Goal: Transaction & Acquisition: Obtain resource

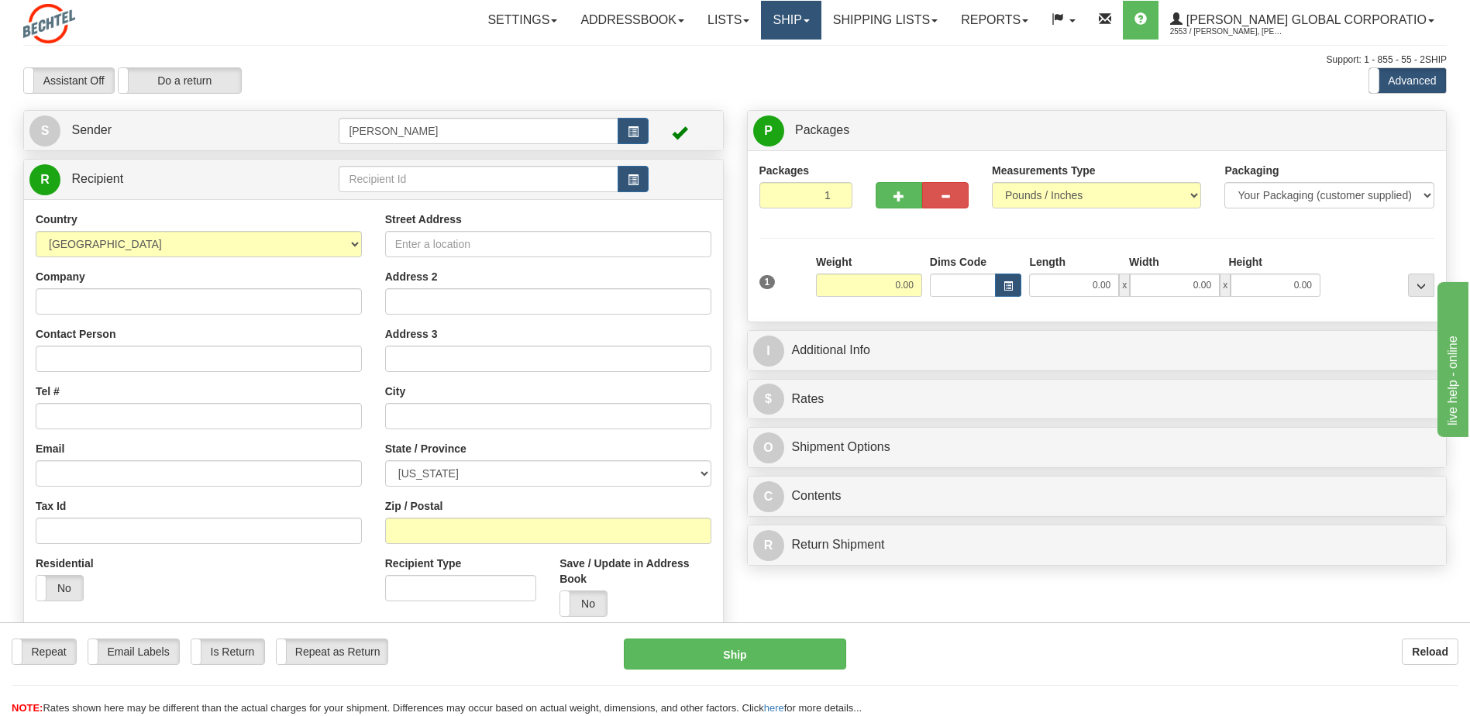
click at [821, 31] on link "Ship" at bounding box center [791, 20] width 60 height 39
click at [749, 19] on span at bounding box center [746, 20] width 6 height 3
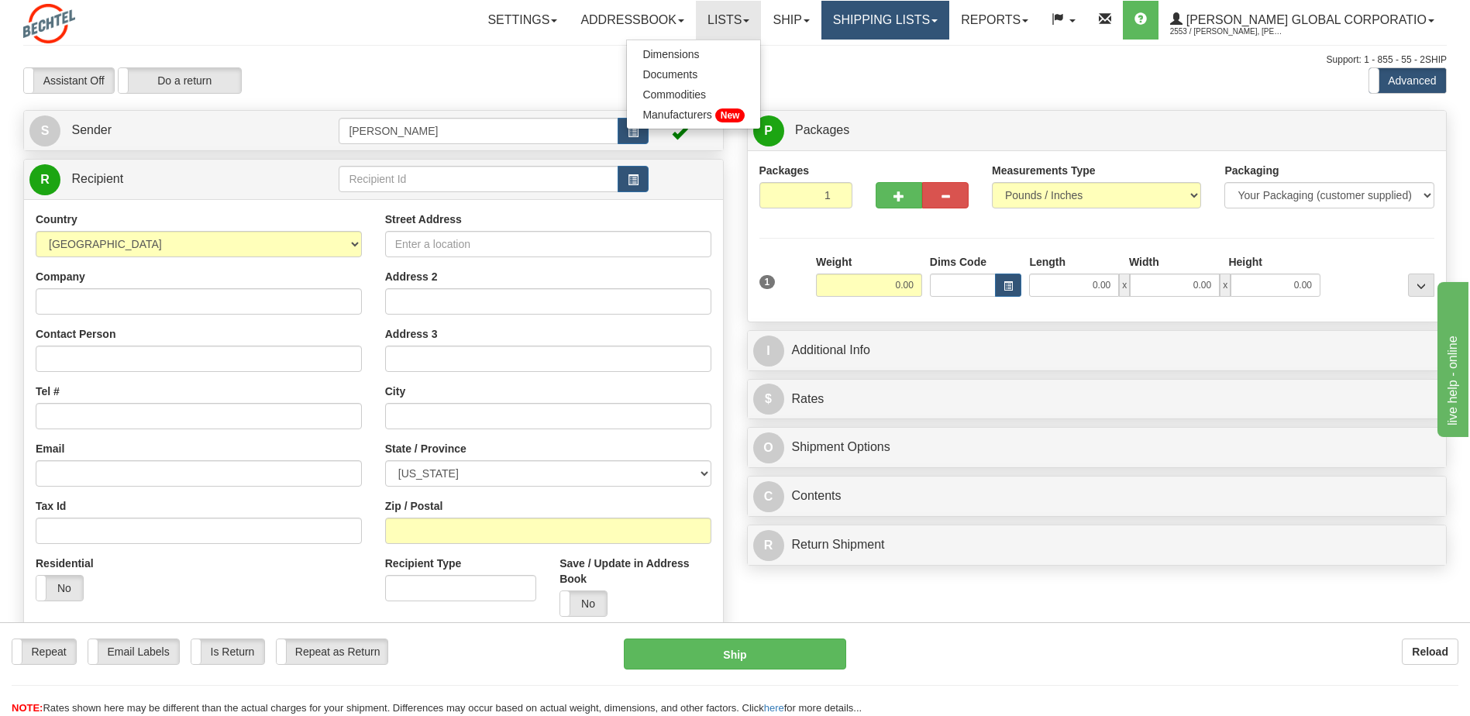
click at [908, 21] on link "Shipping lists" at bounding box center [885, 20] width 128 height 39
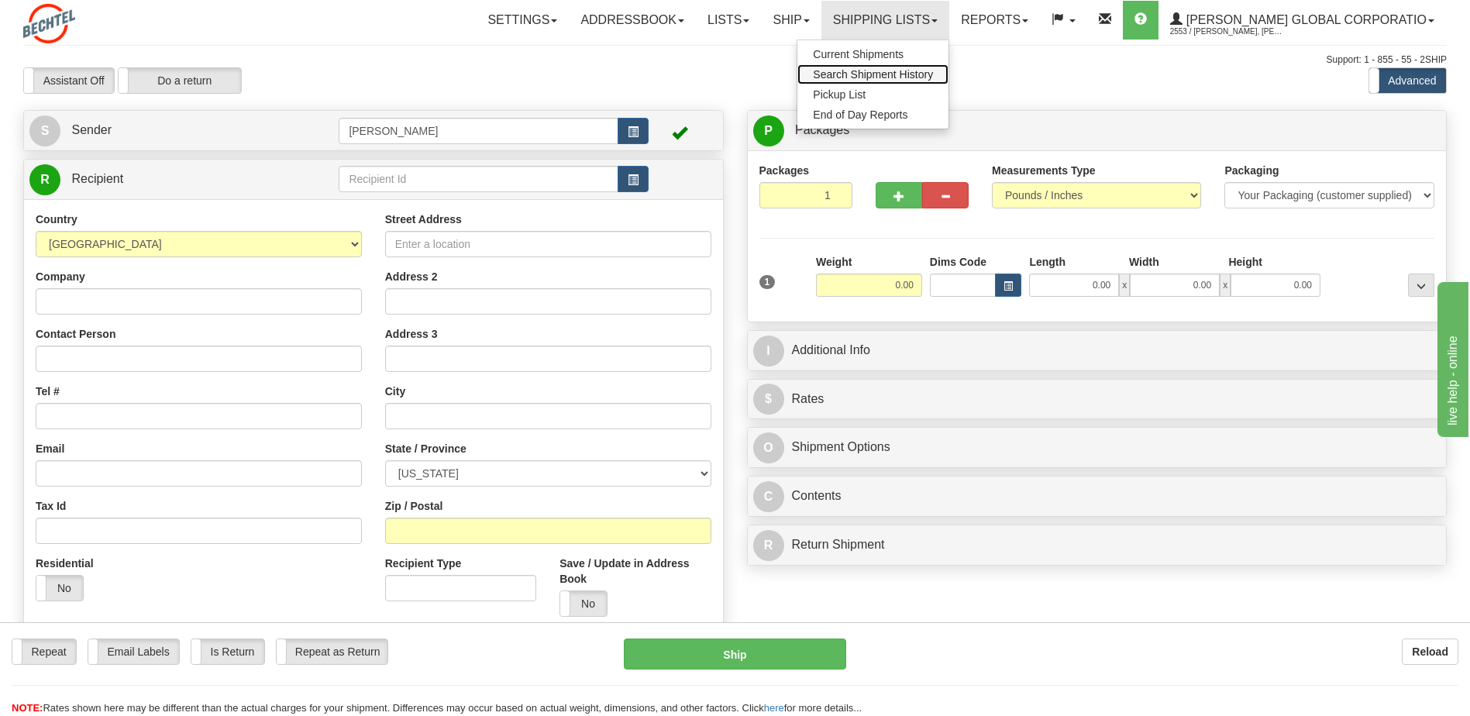
click at [912, 72] on span "Search Shipment History" at bounding box center [873, 74] width 120 height 12
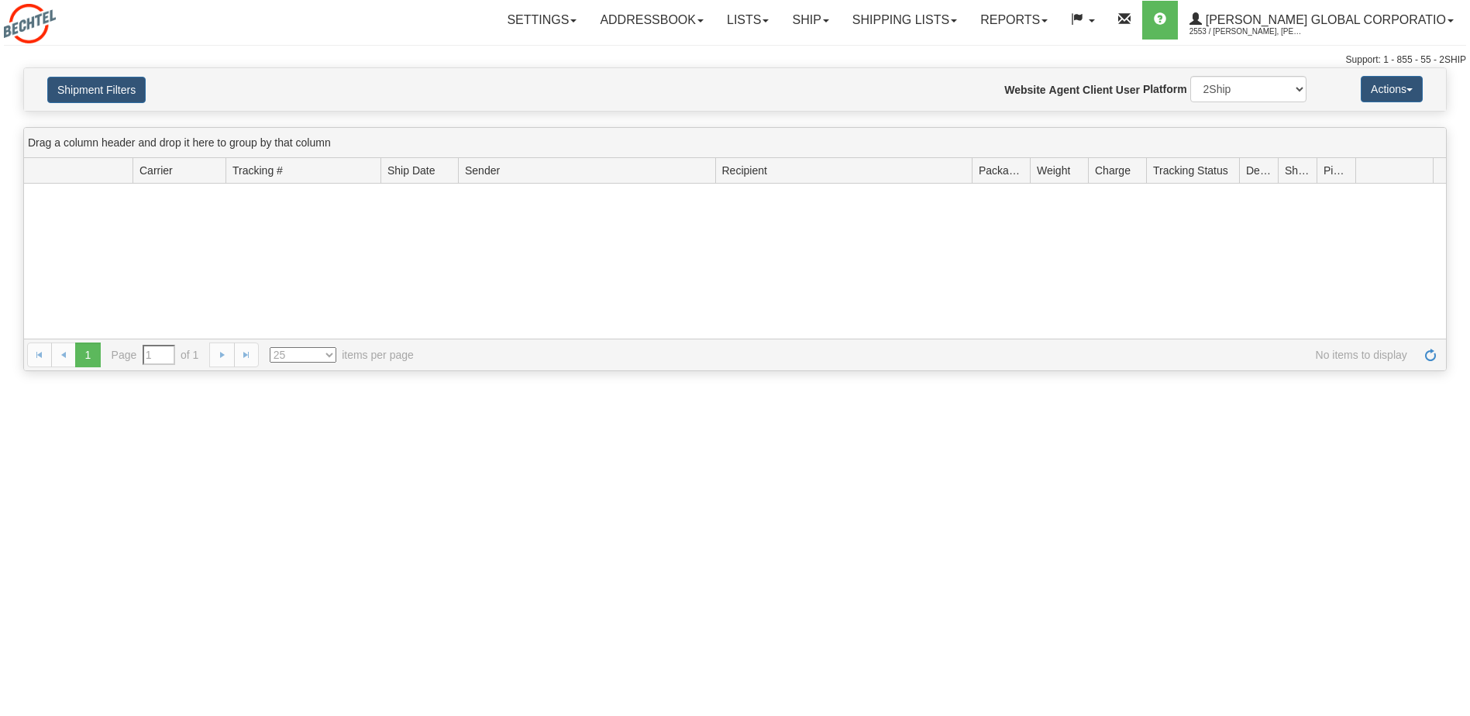
type input "From [DATE] To [DATE]"
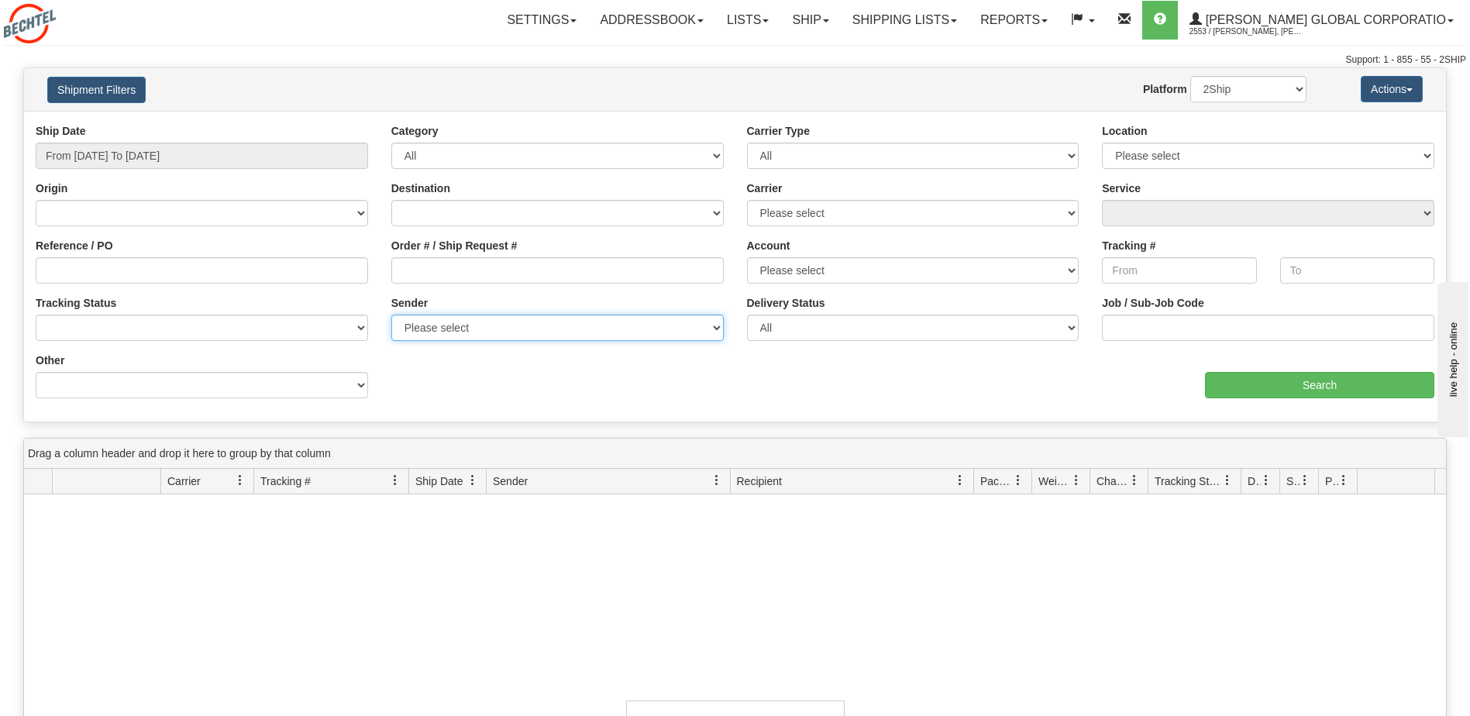
click at [435, 323] on select "Please select [PERSON_NAME] Global Corporation, [PERSON_NAME], [PERSON_NAME], (…" at bounding box center [557, 328] width 332 height 26
select select "196274"
click at [391, 315] on select "Please select [PERSON_NAME] Global Corporation, [PERSON_NAME], [PERSON_NAME], (…" at bounding box center [557, 328] width 332 height 26
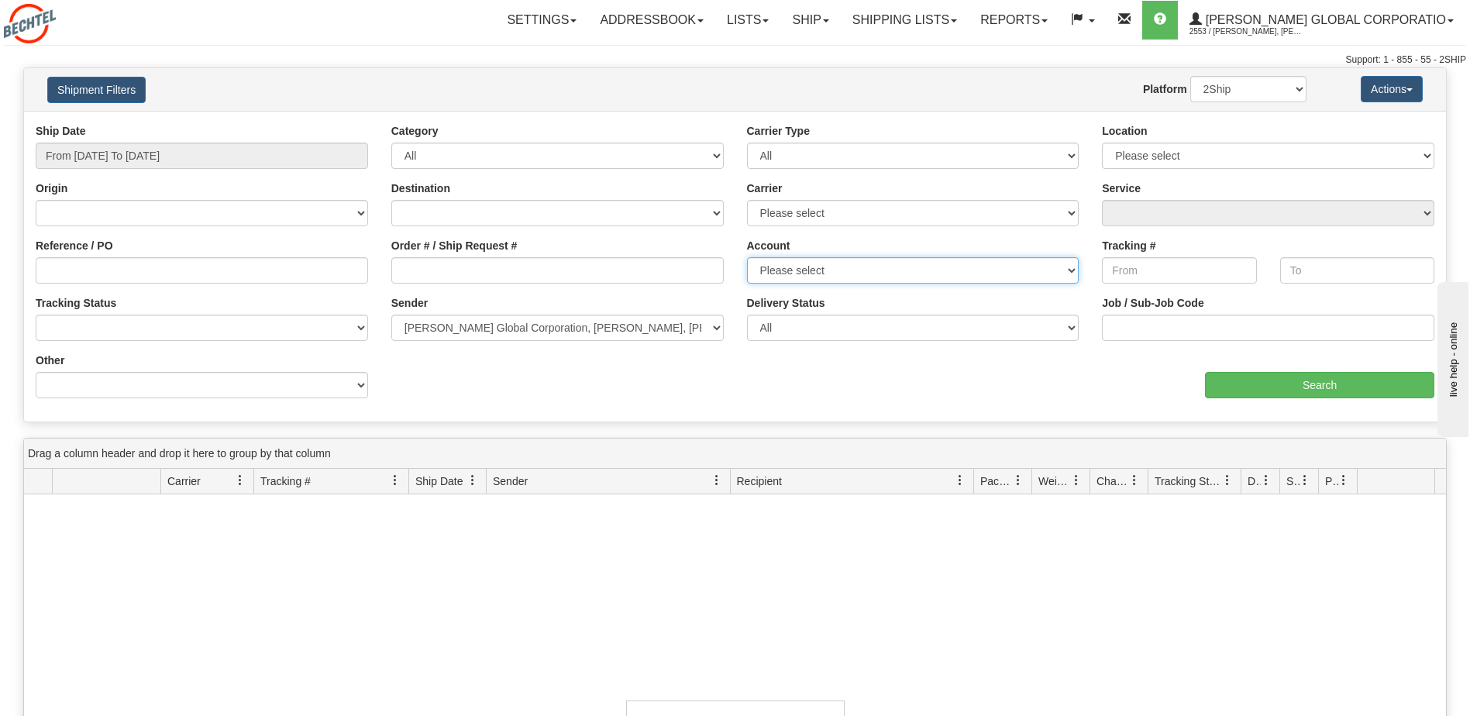
click at [819, 271] on select "Please select FedEx [GEOGRAPHIC_DATA] DHL [GEOGRAPHIC_DATA]" at bounding box center [913, 270] width 332 height 26
click at [831, 202] on select "Please select DHL FedEx Express® FedEx® LTL UPS" at bounding box center [913, 213] width 332 height 26
select select "2"
click at [747, 200] on select "Please select DHL FedEx Express® FedEx® LTL UPS" at bounding box center [913, 213] width 332 height 26
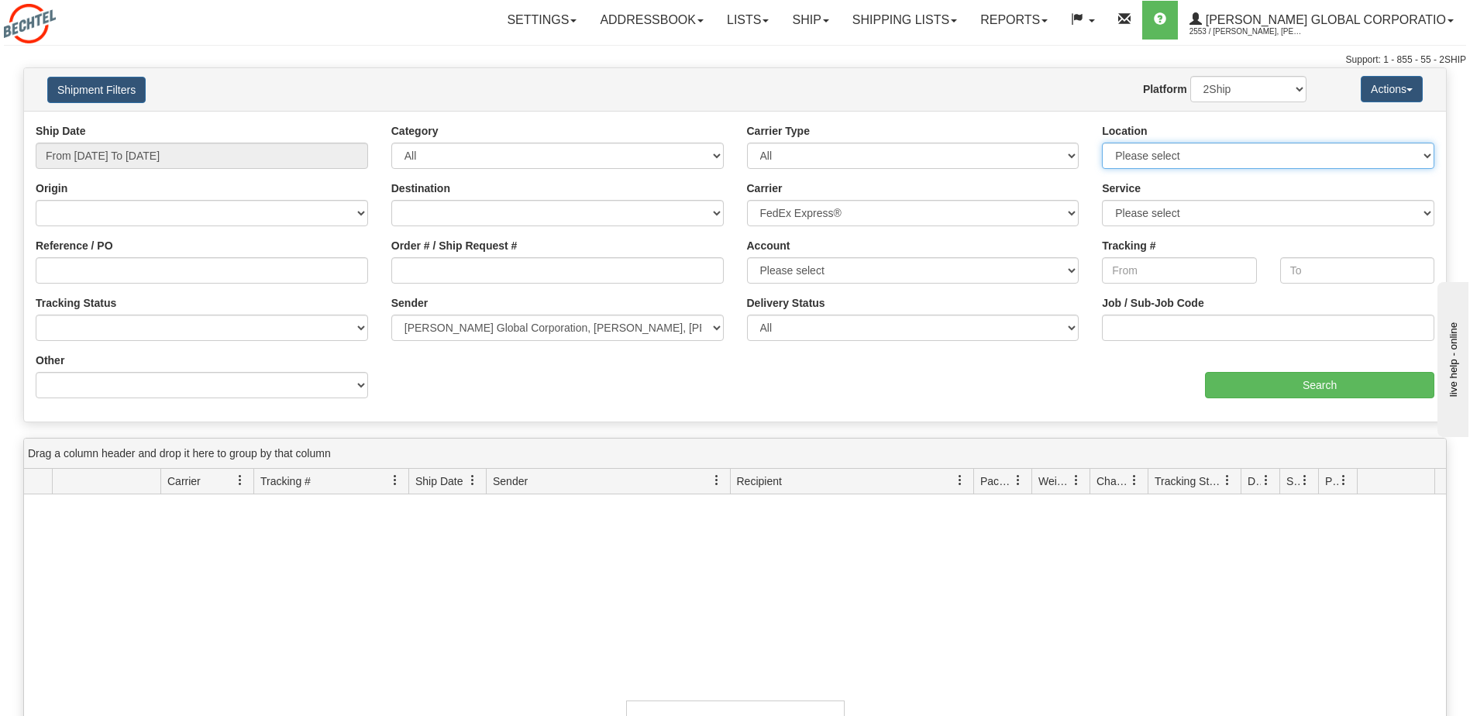
click at [1118, 154] on select "Please select [PERSON_NAME]" at bounding box center [1268, 156] width 332 height 26
select select "7359"
click at [1102, 143] on select "Please select [PERSON_NAME]" at bounding box center [1268, 156] width 332 height 26
select select
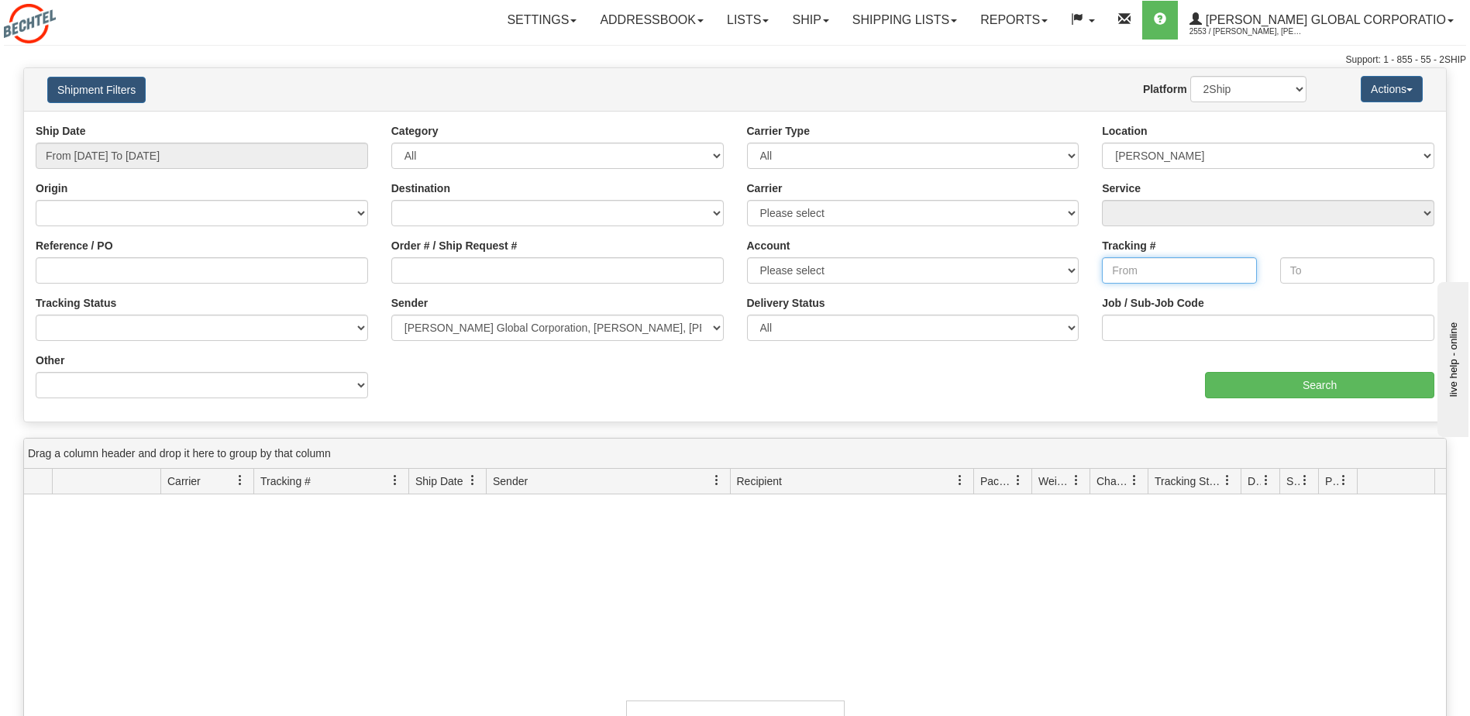
click at [1175, 273] on input "Tracking #" at bounding box center [1179, 270] width 154 height 26
type input "[DATE]"
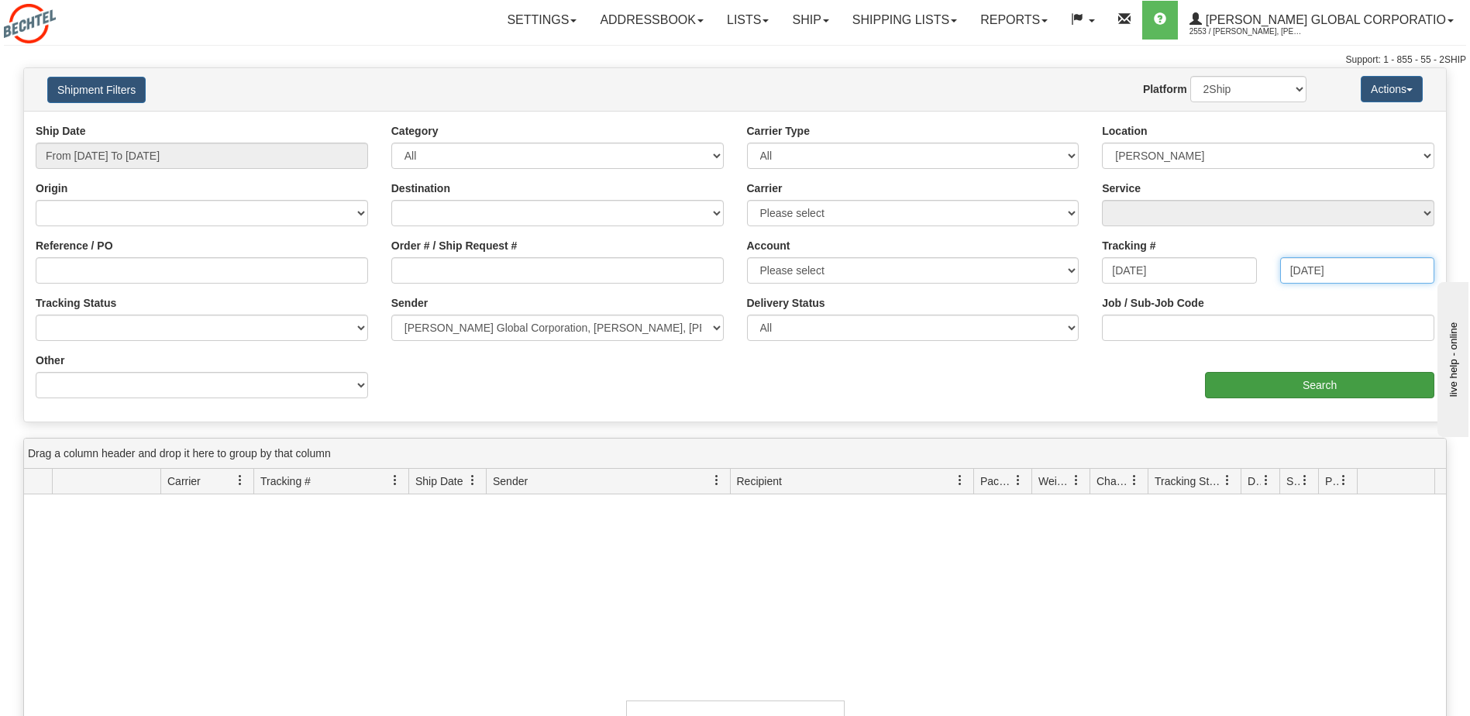
type input "[DATE]"
click at [1257, 375] on input "Search" at bounding box center [1319, 385] width 229 height 26
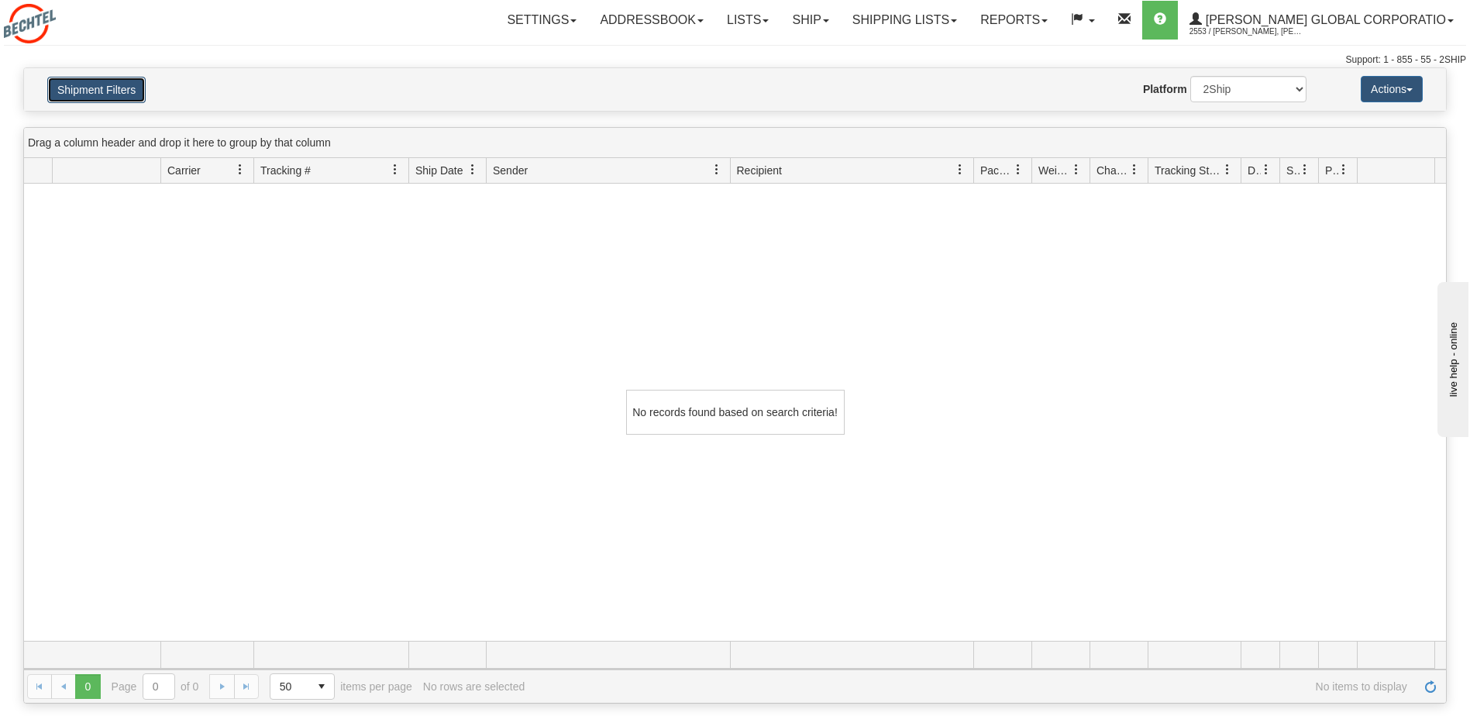
click at [118, 88] on button "Shipment Filters" at bounding box center [96, 90] width 98 height 26
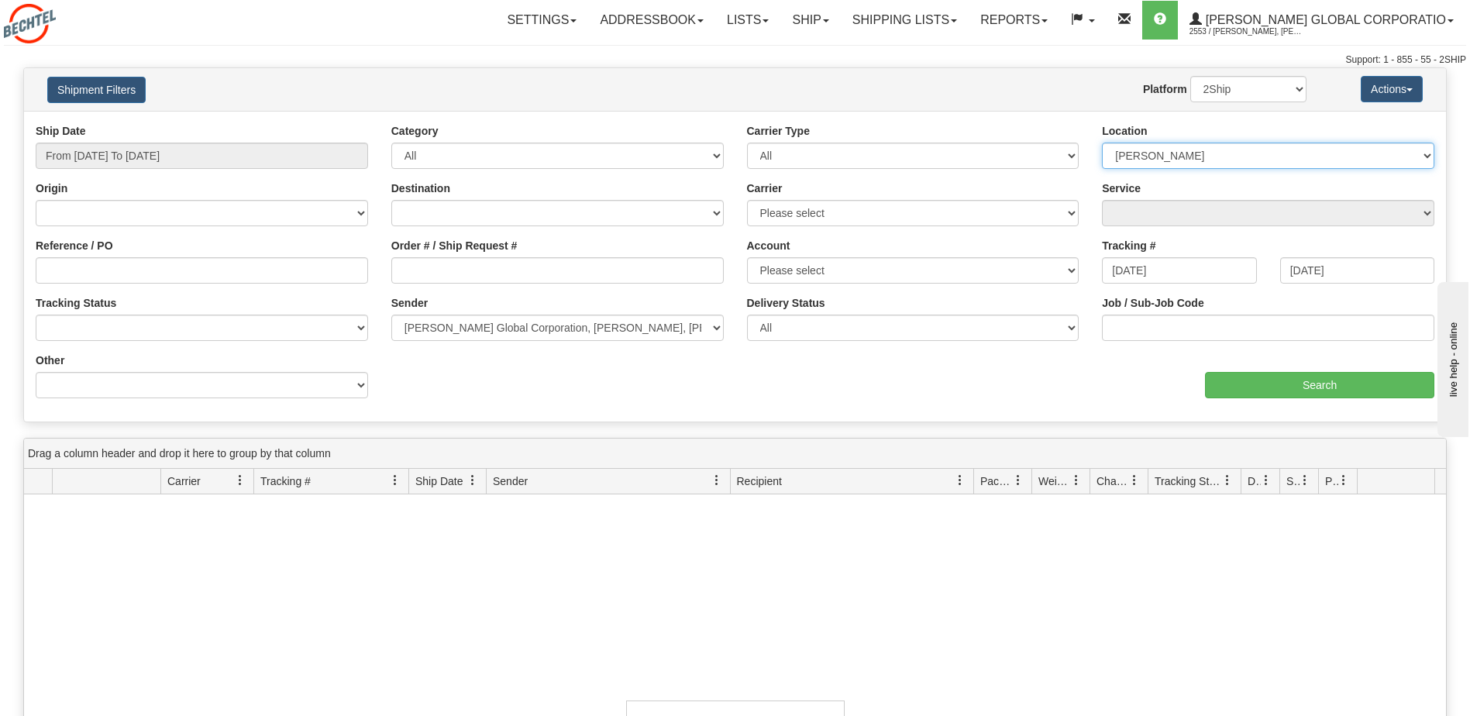
click at [1180, 155] on select "Please select [PERSON_NAME]" at bounding box center [1268, 156] width 332 height 26
click at [1102, 143] on select "Please select [PERSON_NAME]" at bounding box center [1268, 156] width 332 height 26
drag, startPoint x: 1138, startPoint y: 151, endPoint x: 1149, endPoint y: 167, distance: 19.4
click at [1138, 150] on select "Please select [PERSON_NAME]" at bounding box center [1268, 156] width 332 height 26
select select "5658"
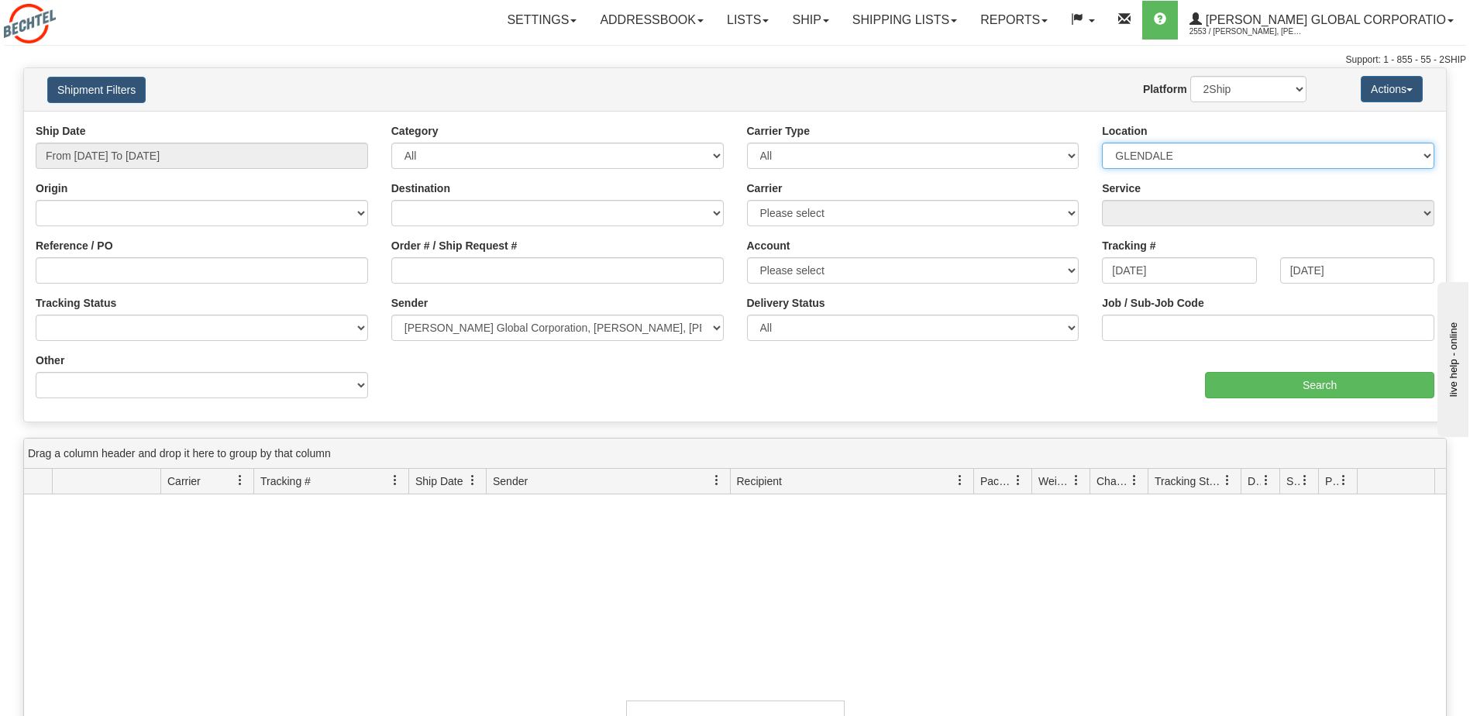
click at [1102, 143] on select "Please select [PERSON_NAME]" at bounding box center [1268, 156] width 332 height 26
click at [822, 217] on select "Please select DHL FedEx Express®" at bounding box center [913, 213] width 332 height 26
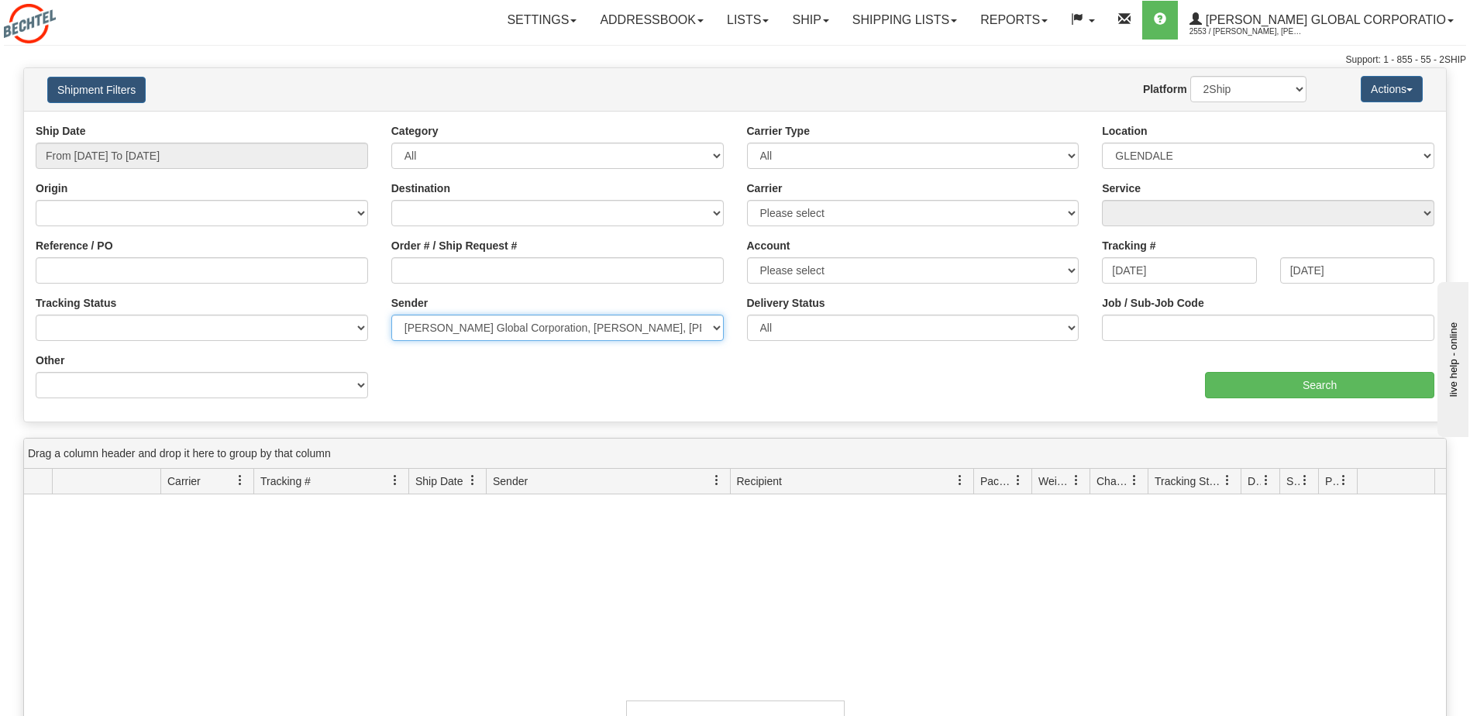
click at [512, 339] on select "Please select [PERSON_NAME] Global Corporation, [PERSON_NAME], [PERSON_NAME], (…" at bounding box center [557, 328] width 332 height 26
select select
click at [391, 315] on select "Please select [PERSON_NAME] Global Corporation, [PERSON_NAME], [PERSON_NAME], (…" at bounding box center [557, 328] width 332 height 26
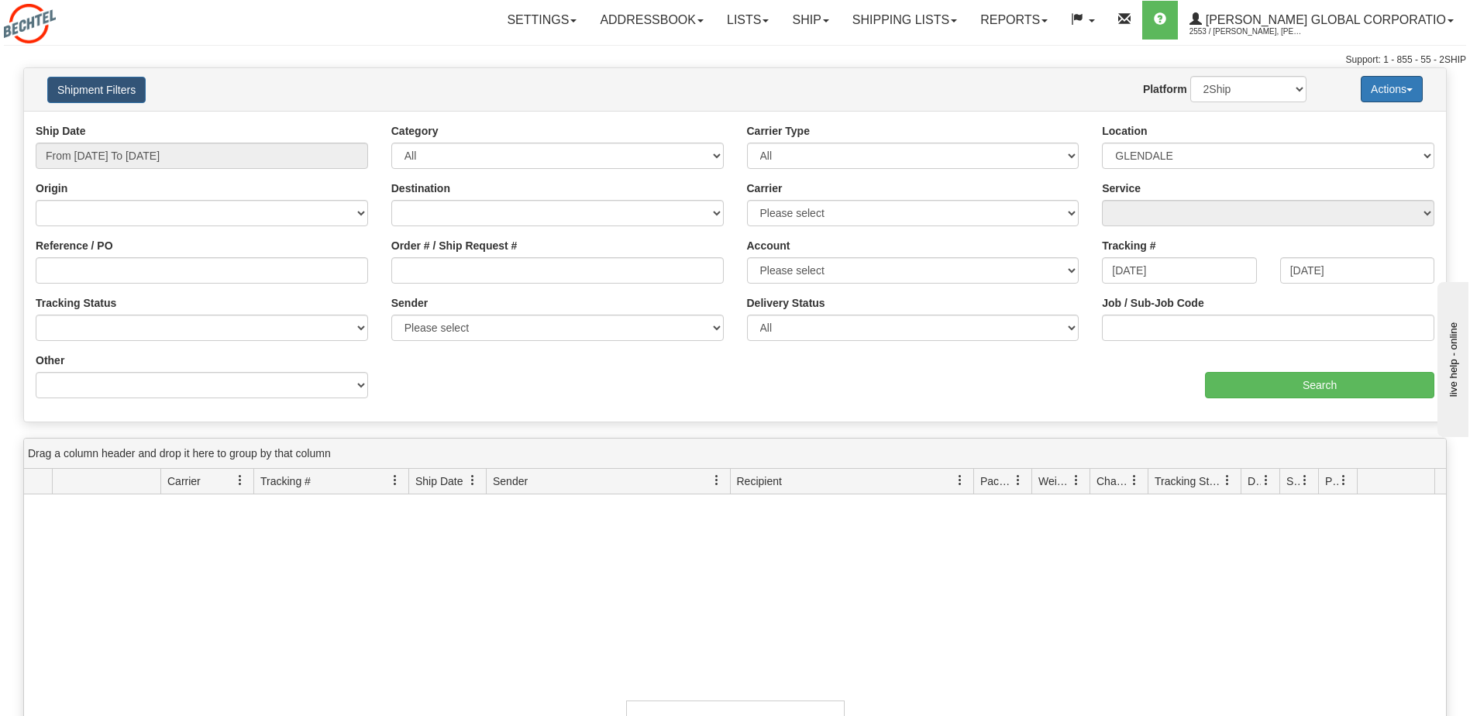
click at [1386, 89] on button "Actions" at bounding box center [1392, 89] width 62 height 26
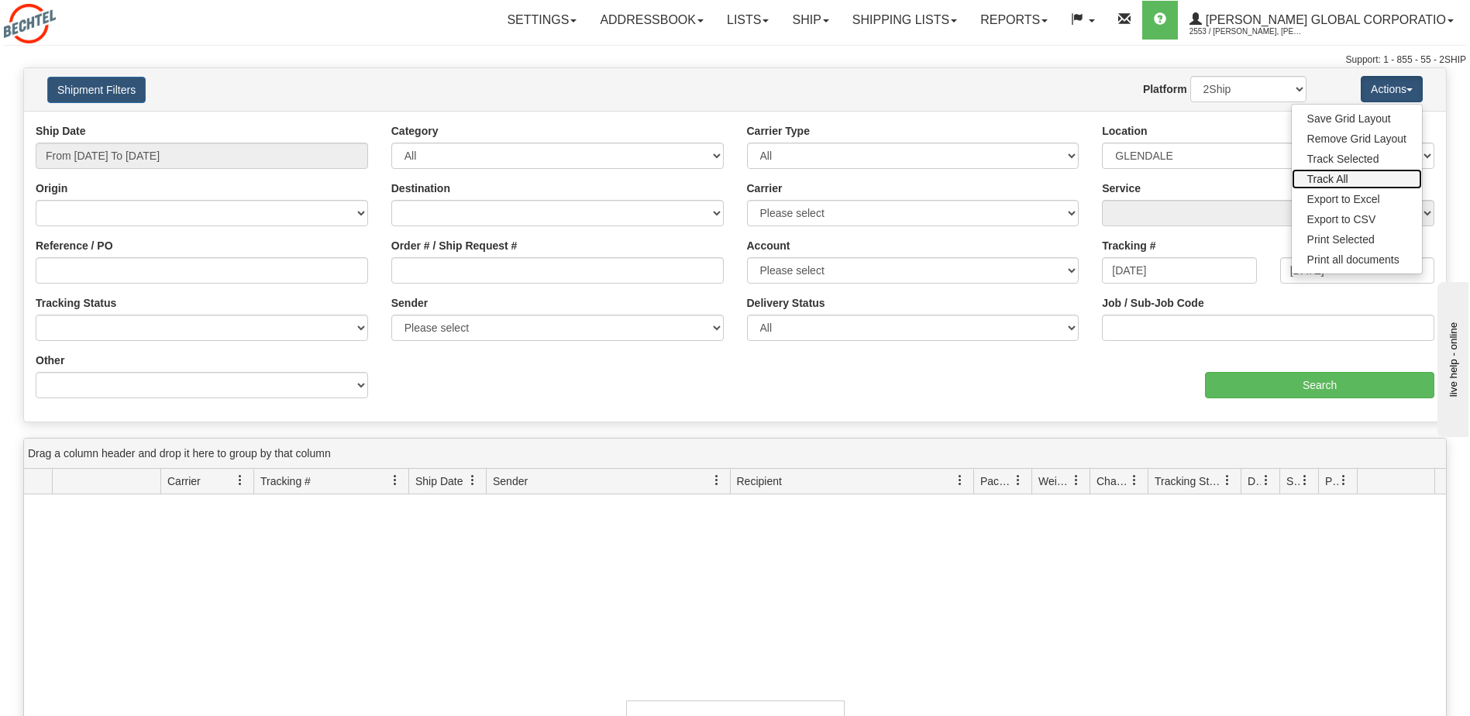
click at [1375, 181] on link "Track All" at bounding box center [1357, 179] width 130 height 20
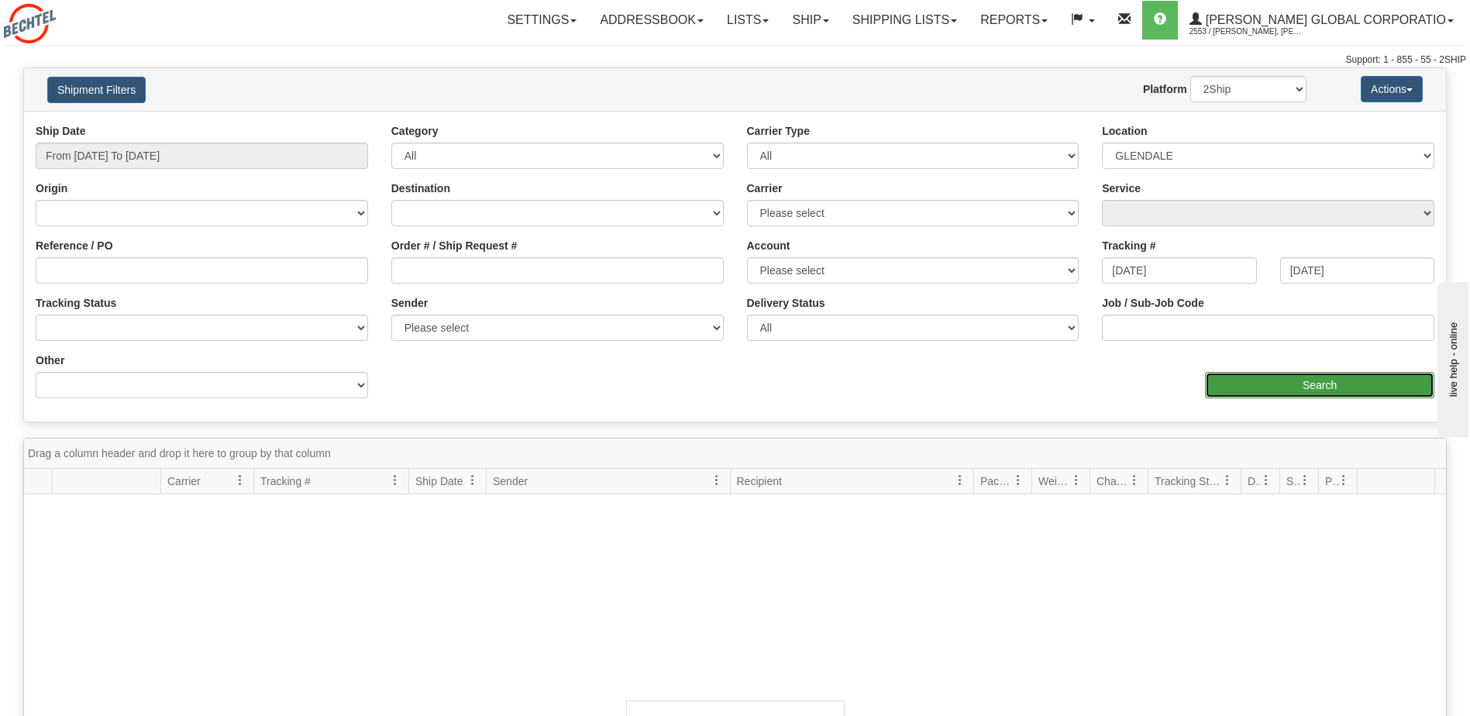
click at [1325, 392] on input "Search" at bounding box center [1319, 385] width 229 height 26
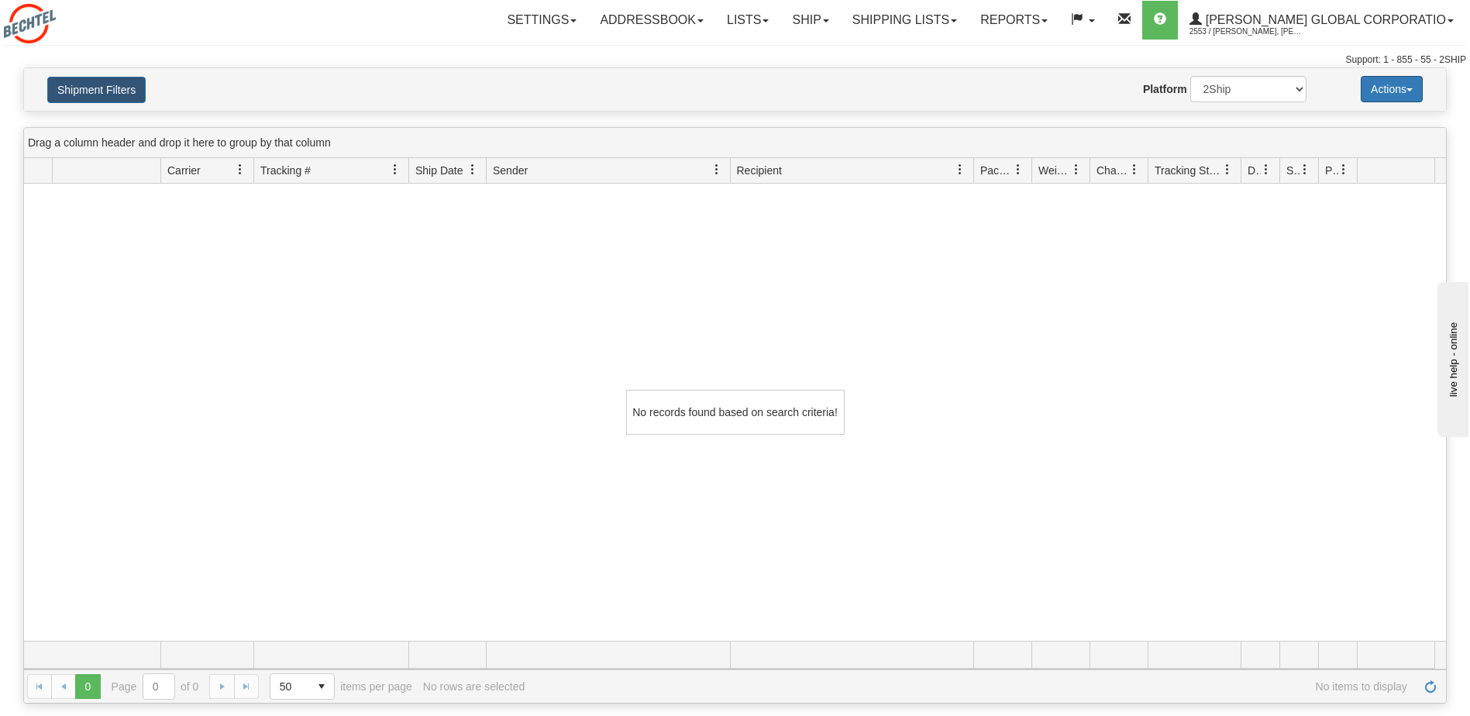
click at [1388, 91] on button "Actions" at bounding box center [1392, 89] width 62 height 26
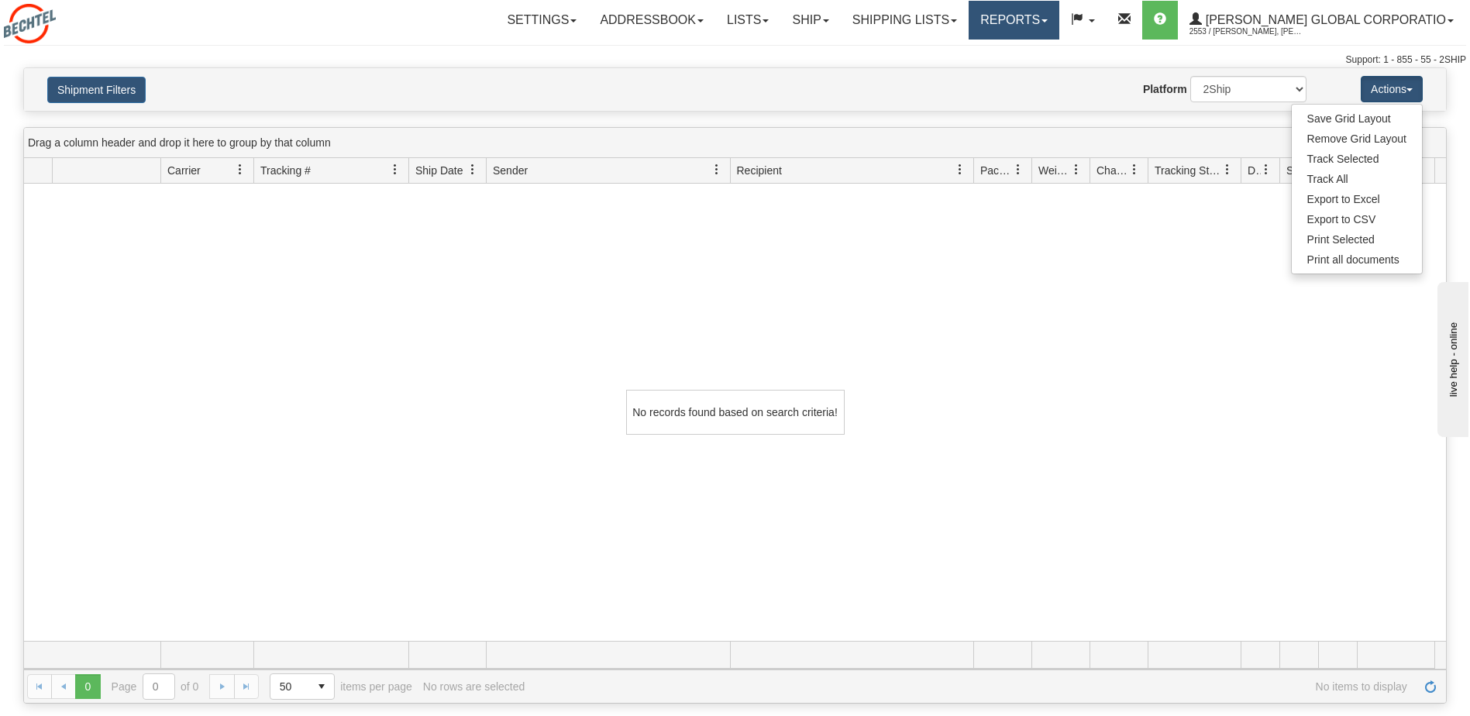
click at [1059, 16] on link "Reports" at bounding box center [1014, 20] width 91 height 39
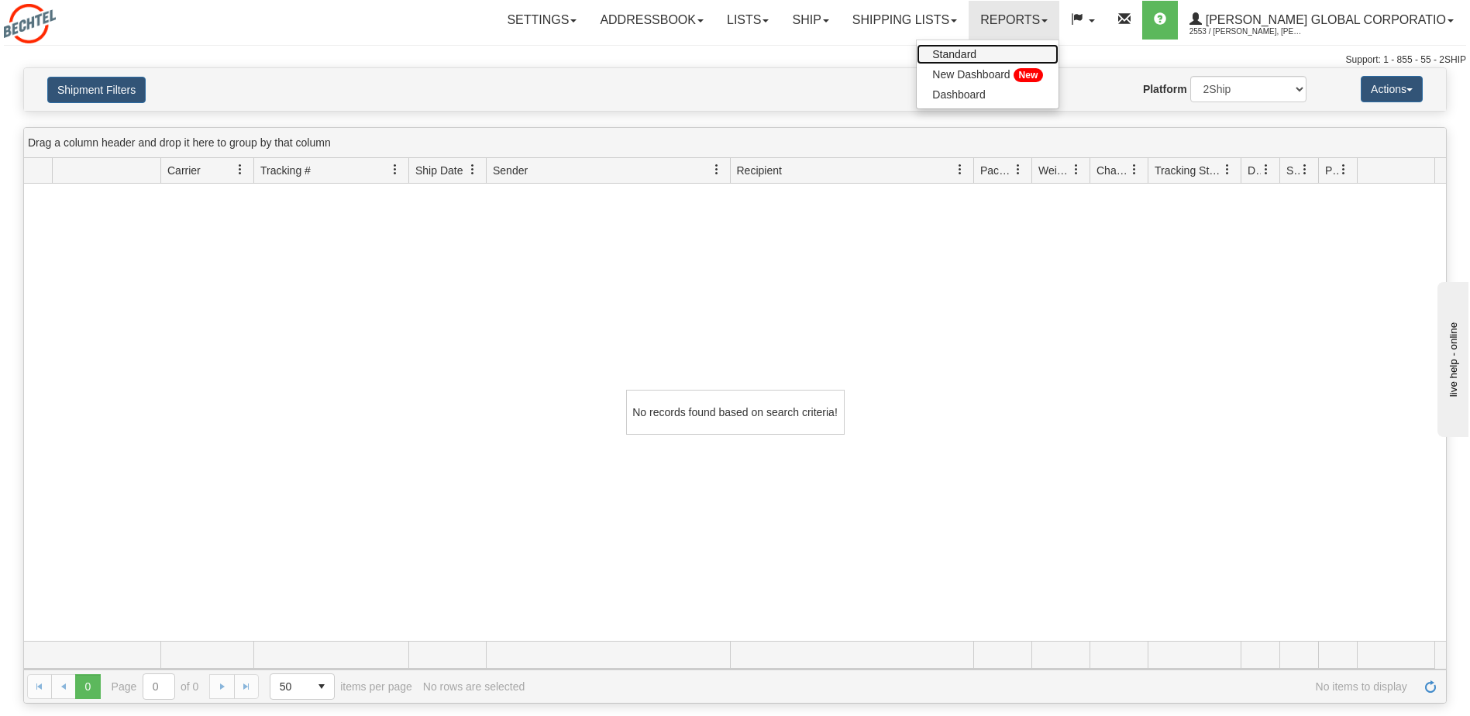
click at [976, 53] on span "Standard" at bounding box center [954, 54] width 44 height 12
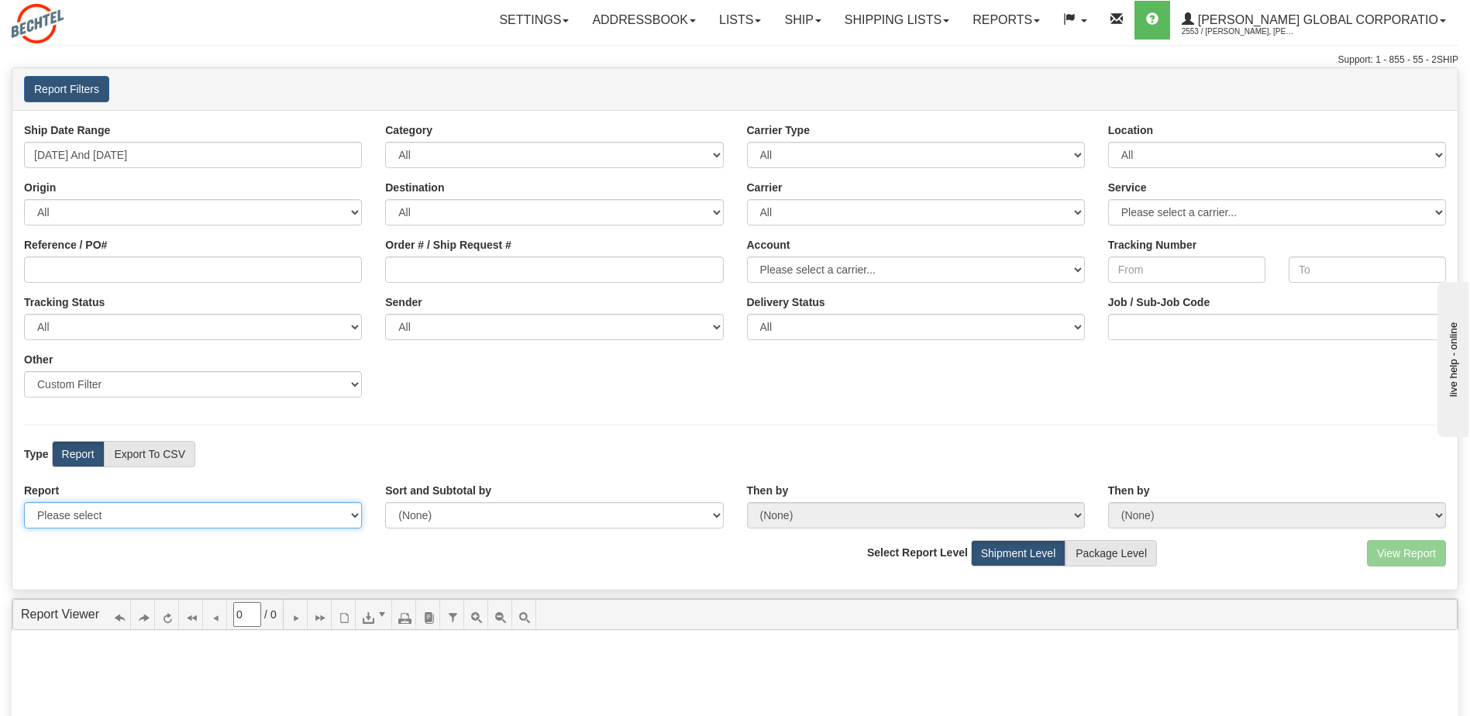
click at [181, 508] on select "Please select 1 Line Shipment Report Address Detail Basic Shipment Overview Can…" at bounding box center [193, 515] width 338 height 26
select select "Users\Address Detail.trdx"
click at [24, 502] on select "Please select 1 Line Shipment Report Address Detail Basic Shipment Overview Can…" at bounding box center [193, 515] width 338 height 26
click at [119, 504] on select "Please select 1 Line Shipment Report Address Detail Basic Shipment Overview Can…" at bounding box center [193, 515] width 338 height 26
select select
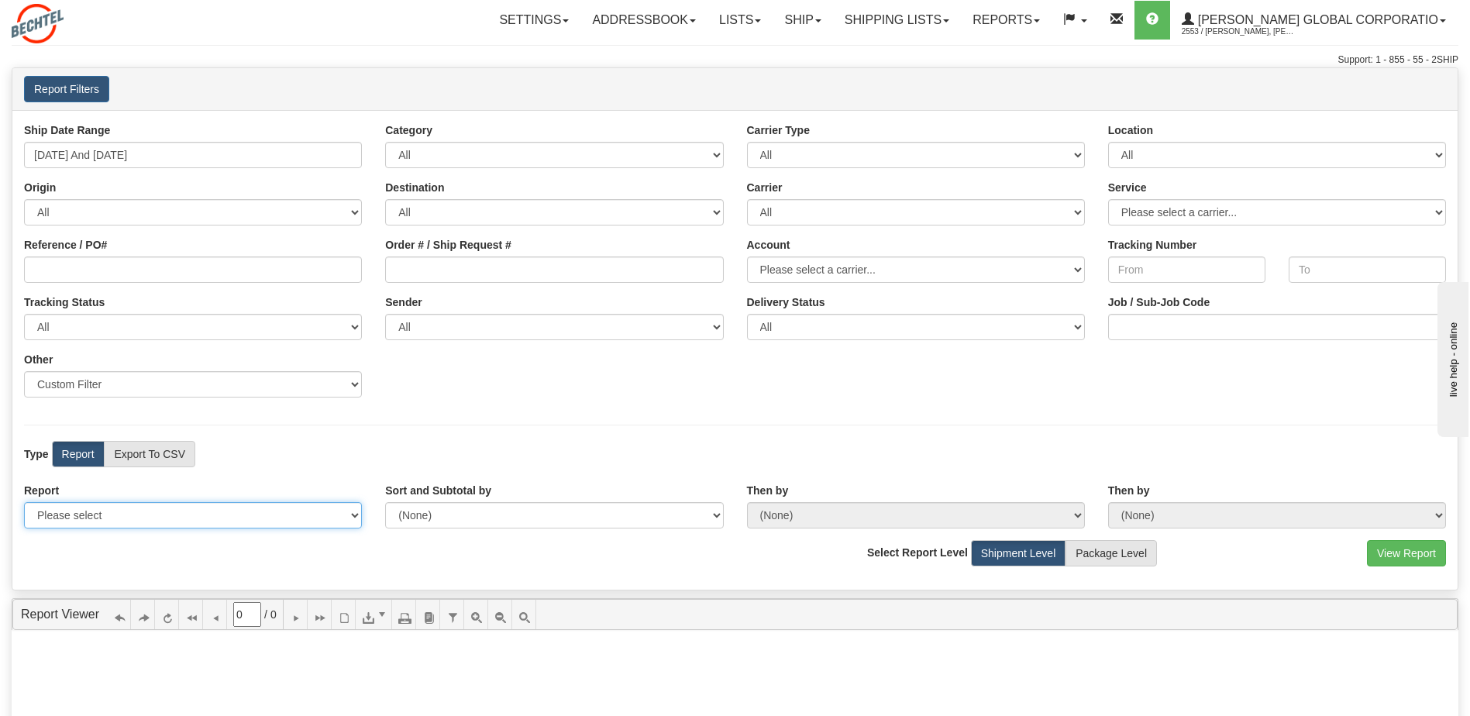
click at [24, 502] on select "Please select 1 Line Shipment Report Address Detail Basic Shipment Overview Can…" at bounding box center [193, 515] width 338 height 26
click at [177, 510] on select "Please select 1 Line Shipment Report Address Detail Basic Shipment Overview Can…" at bounding box center [193, 515] width 338 height 26
click at [507, 496] on div "Sort and Subtotal by (None) Carrier Name Service Name Origin Destination Locati…" at bounding box center [554, 506] width 361 height 46
click at [1196, 271] on input "Tracking Number" at bounding box center [1186, 269] width 157 height 26
type input "0"
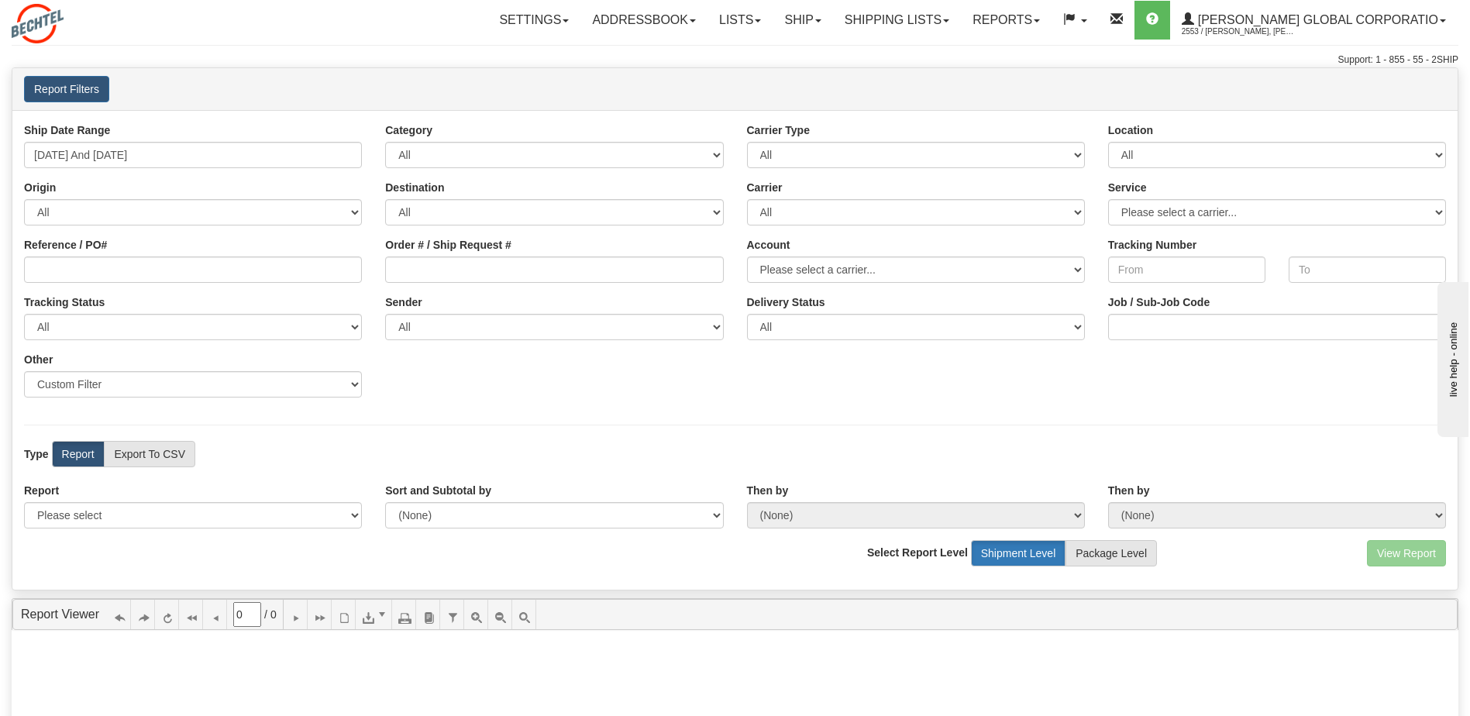
click at [1038, 549] on label "Shipment Level" at bounding box center [1018, 553] width 95 height 26
click at [1021, 329] on select "All Unknown On Time Late" at bounding box center [916, 327] width 338 height 26
click at [847, 341] on div "Ship Date Range 09/02/2025 And 09/08/2025 Category All Inbound Outbound Carrier…" at bounding box center [734, 265] width 1445 height 287
click at [200, 509] on select "Please select 1 Line Shipment Report Address Detail Basic Shipment Overview Can…" at bounding box center [193, 515] width 338 height 26
click at [24, 502] on select "Please select 1 Line Shipment Report Address Detail Basic Shipment Overview Can…" at bounding box center [193, 515] width 338 height 26
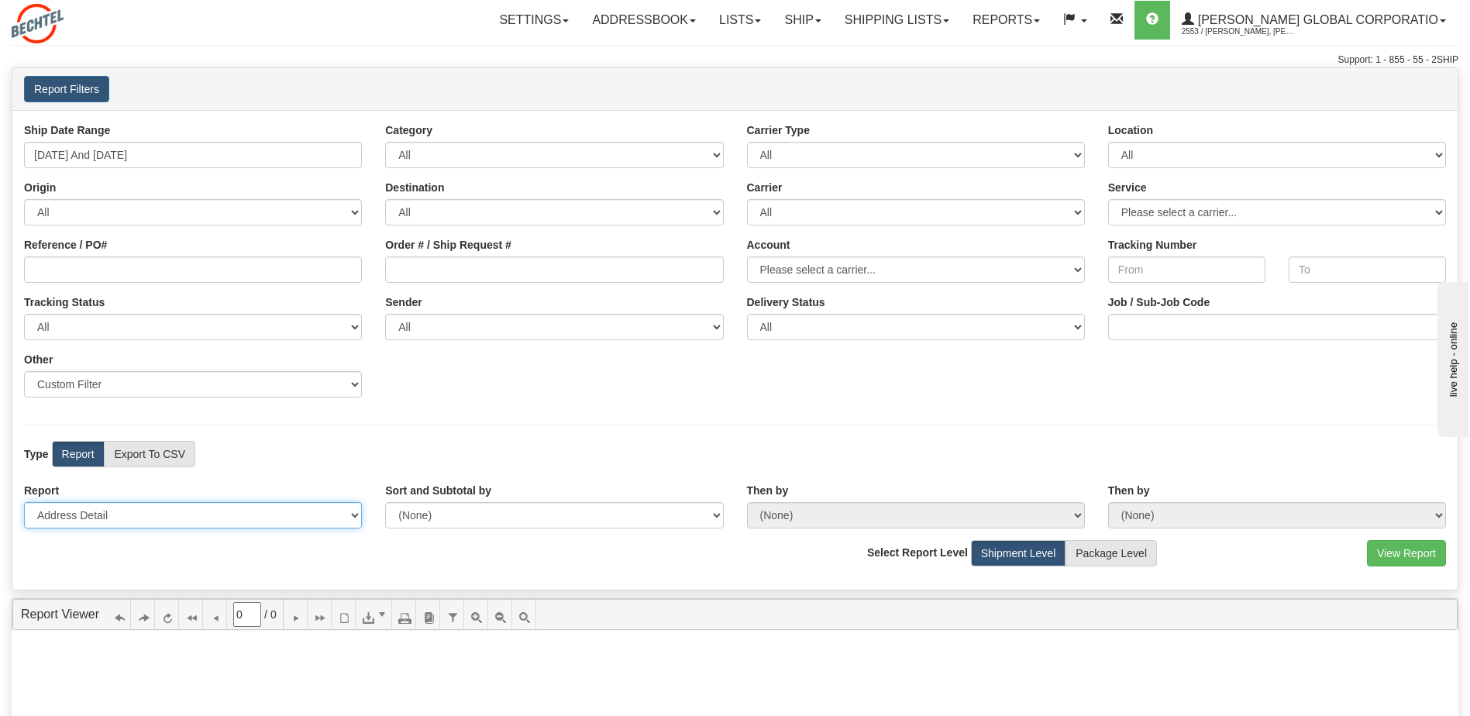
click at [152, 513] on select "Please select 1 Line Shipment Report Address Detail Basic Shipment Overview Can…" at bounding box center [193, 515] width 338 height 26
select select "Users\Basic Shipment Overview.trdx"
click at [24, 502] on select "Please select 1 Line Shipment Report Address Detail Basic Shipment Overview Can…" at bounding box center [193, 515] width 338 height 26
click at [1417, 559] on button "View Report" at bounding box center [1406, 553] width 79 height 26
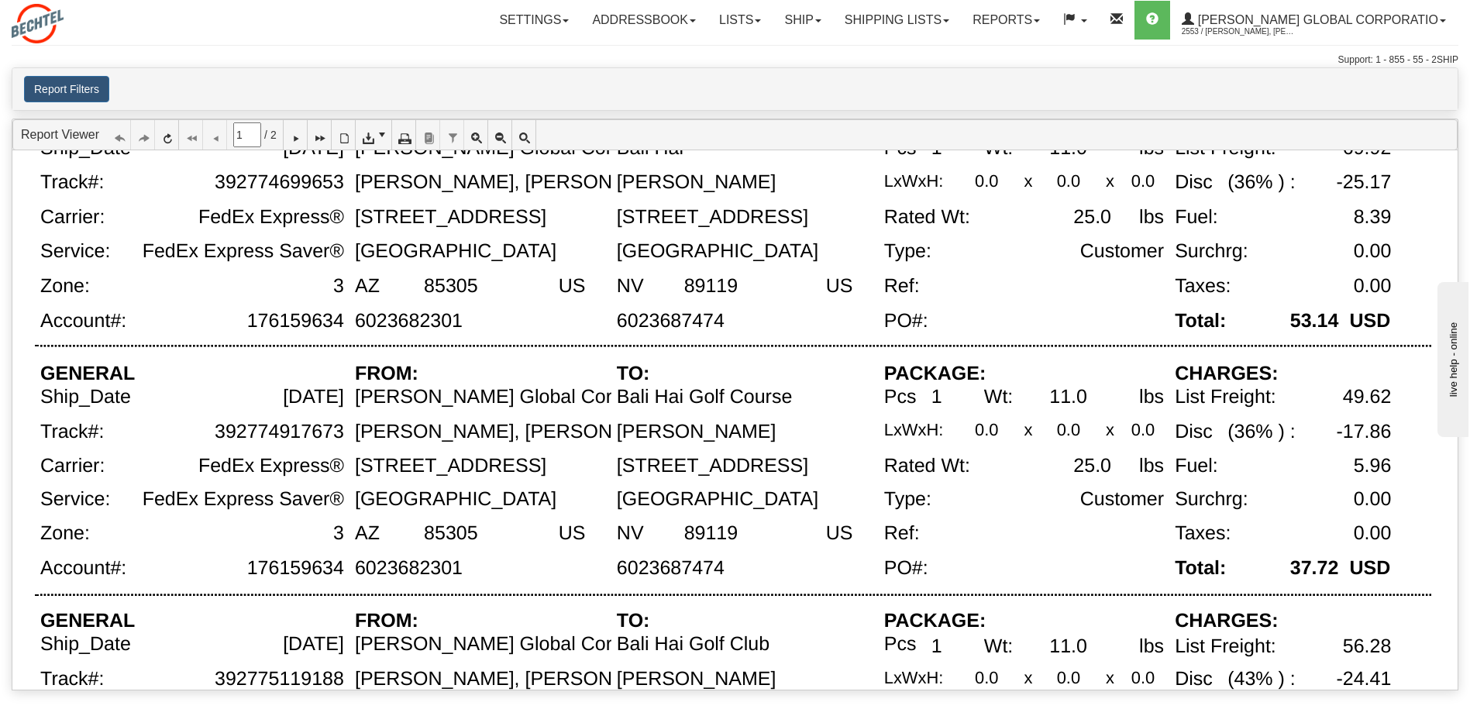
scroll to position [1133, 0]
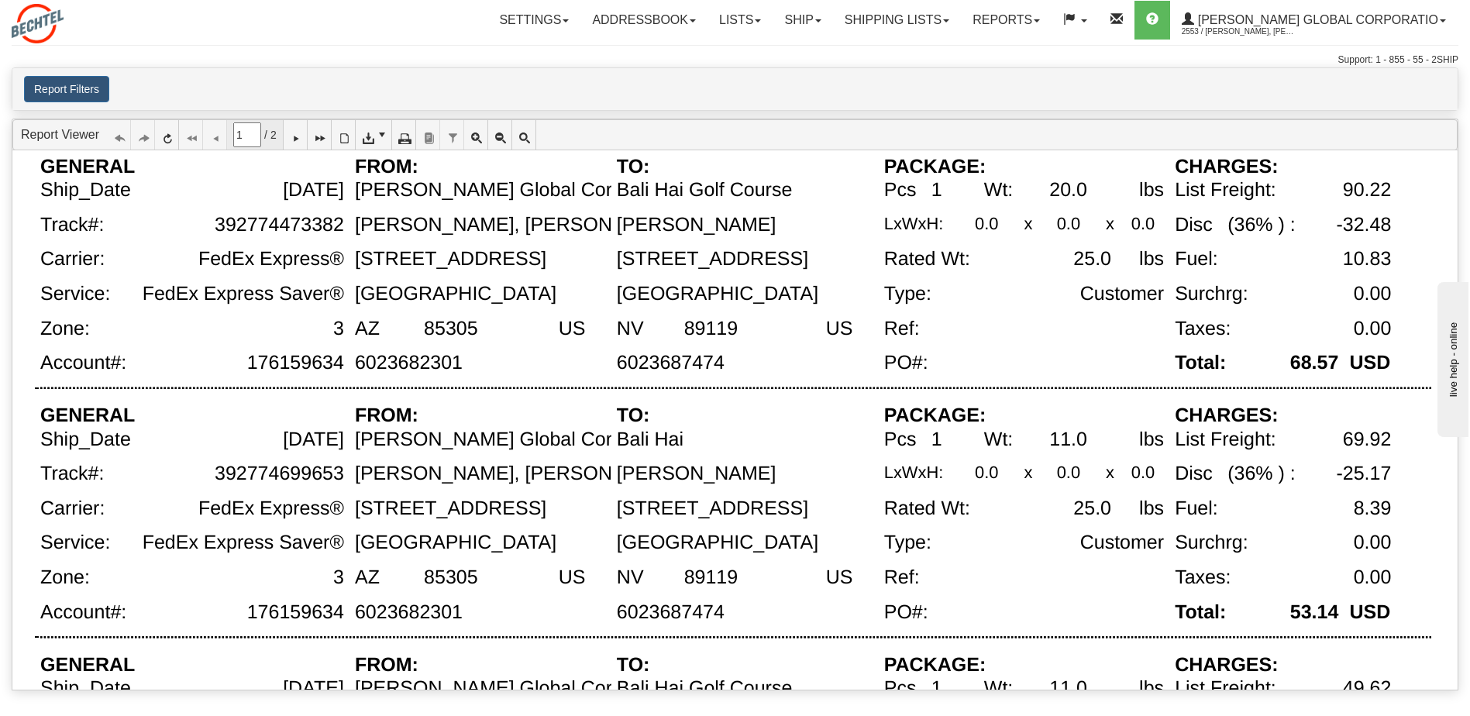
click at [277, 133] on span "2" at bounding box center [273, 134] width 6 height 15
click at [301, 134] on icon at bounding box center [295, 134] width 11 height 11
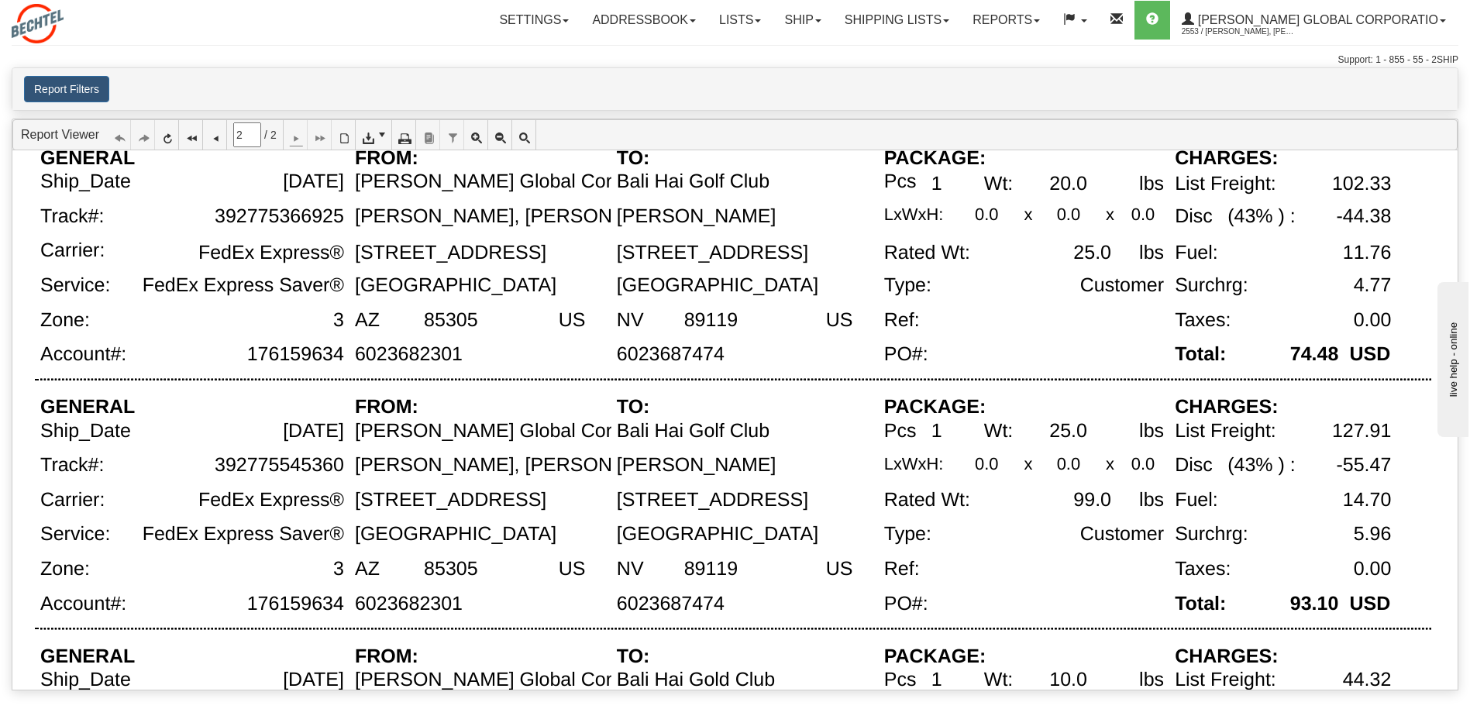
scroll to position [0, 0]
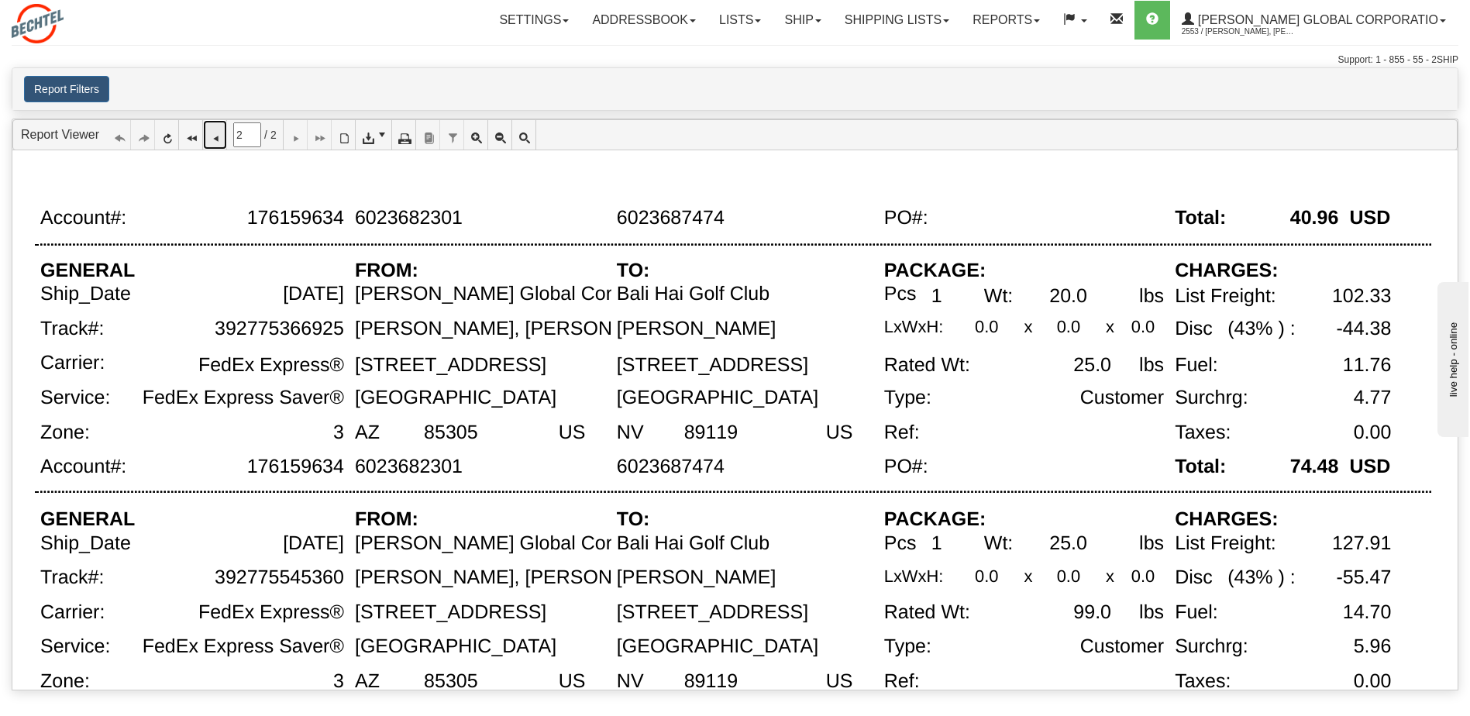
click at [216, 139] on icon at bounding box center [214, 134] width 11 height 11
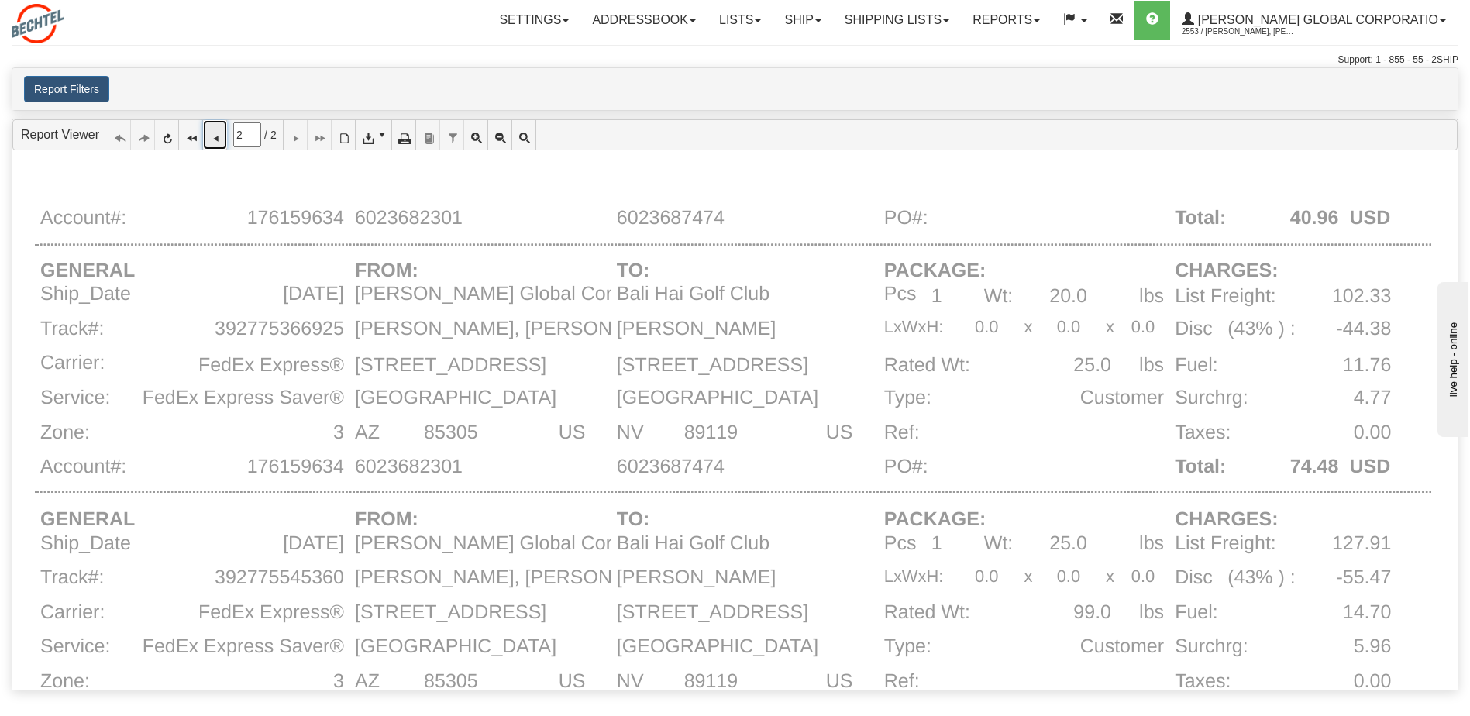
type input "1"
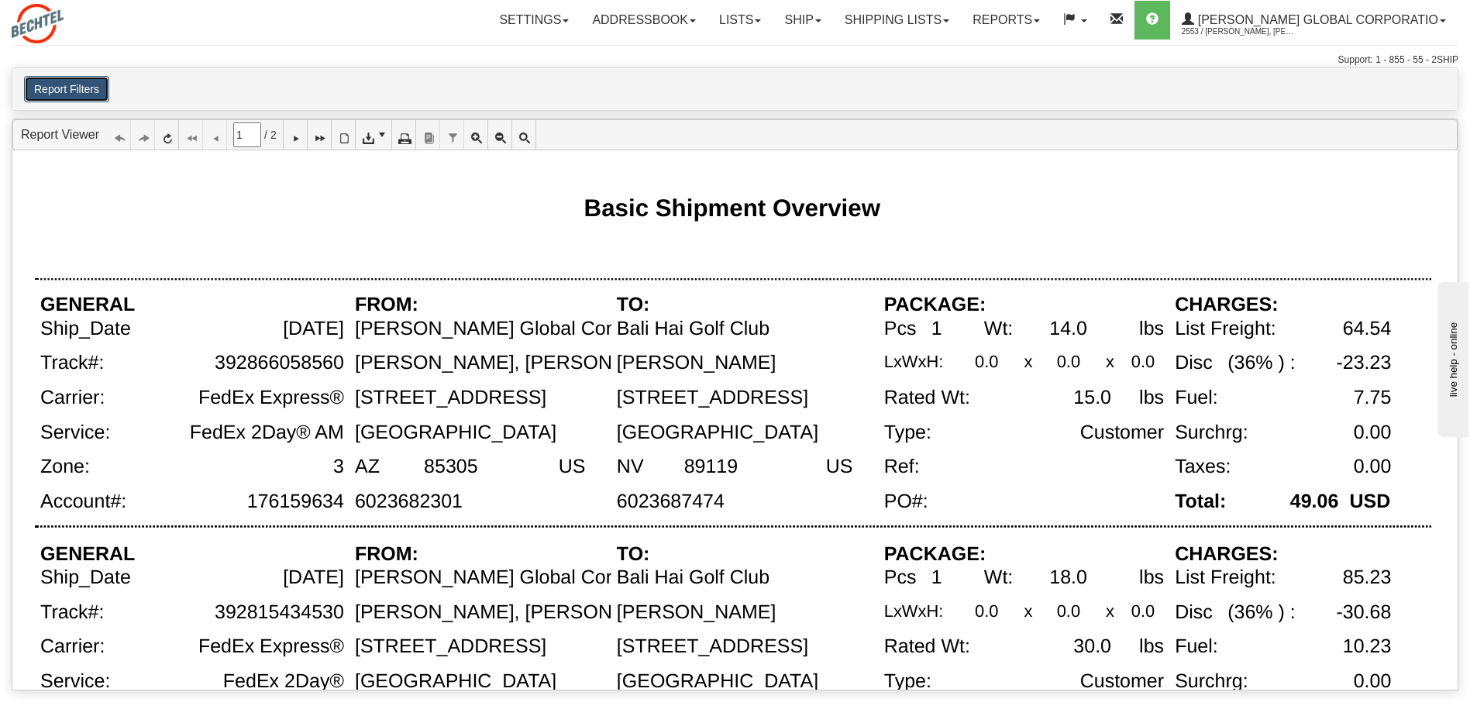
click at [84, 82] on button "Report Filters" at bounding box center [66, 89] width 85 height 26
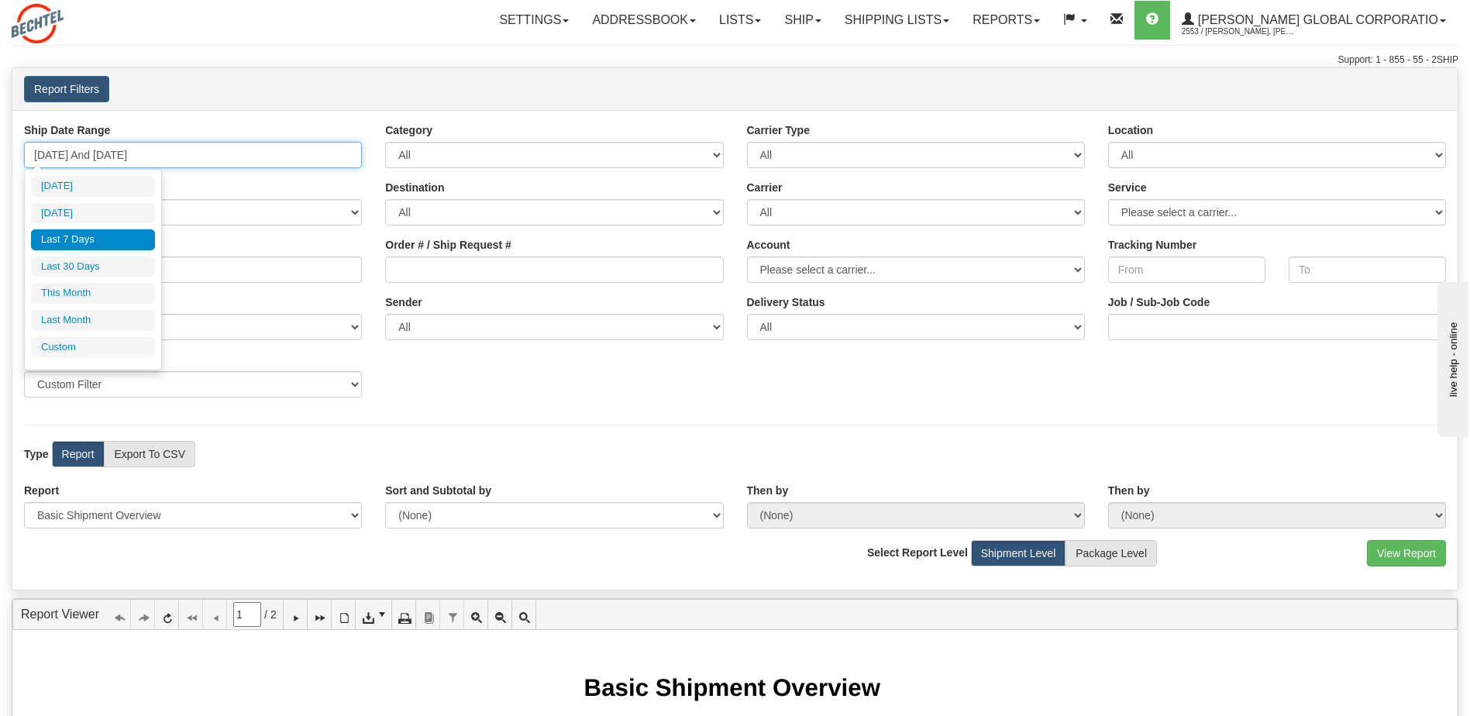
click at [91, 160] on input "09/02/2025 And 09/08/2025" at bounding box center [193, 155] width 338 height 26
click at [119, 234] on li "Last 7 Days" at bounding box center [93, 239] width 124 height 21
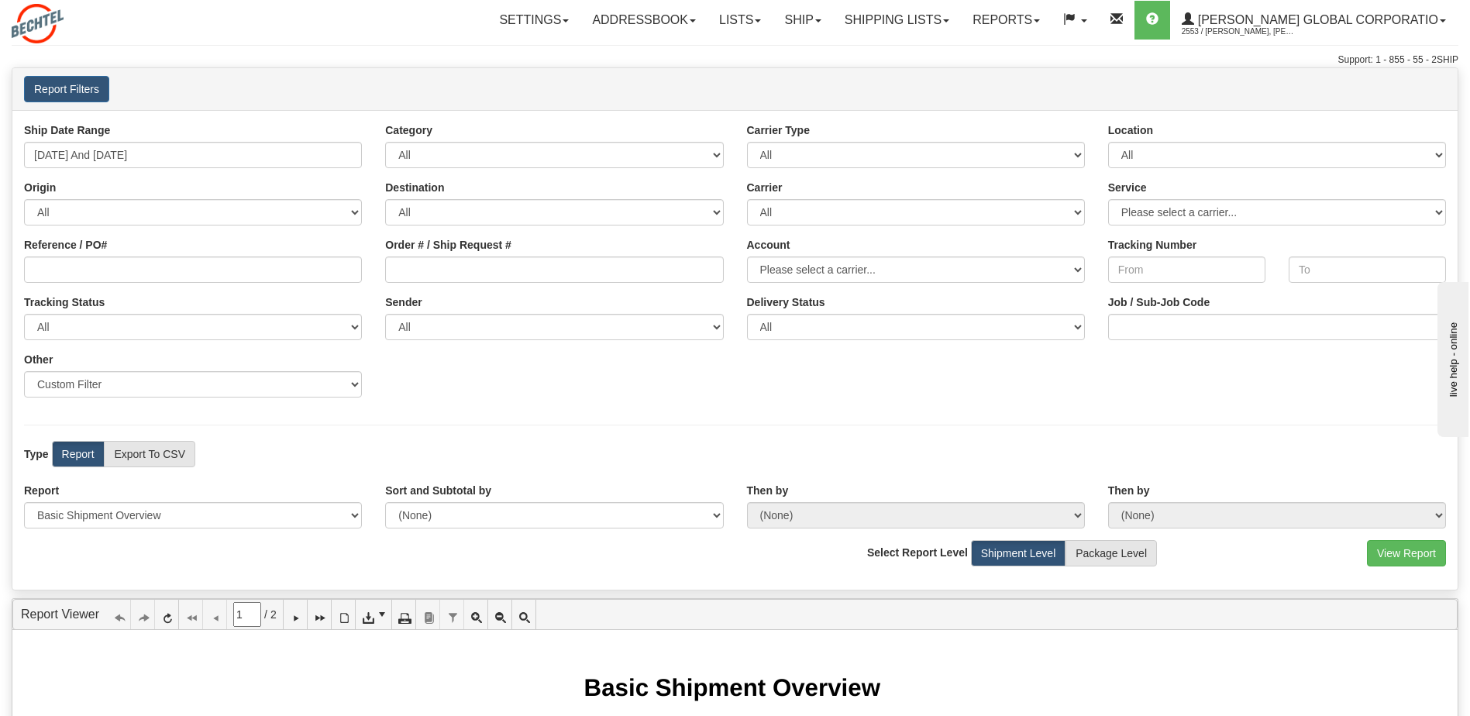
click at [76, 440] on div "Ship Date Range 09/02/2025 And 09/08/2025 Category All Inbound Outbound Carrier…" at bounding box center [734, 350] width 1445 height 480
click at [73, 455] on label "Report" at bounding box center [78, 454] width 53 height 26
click at [1019, 559] on label "Shipment Level" at bounding box center [1018, 553] width 95 height 26
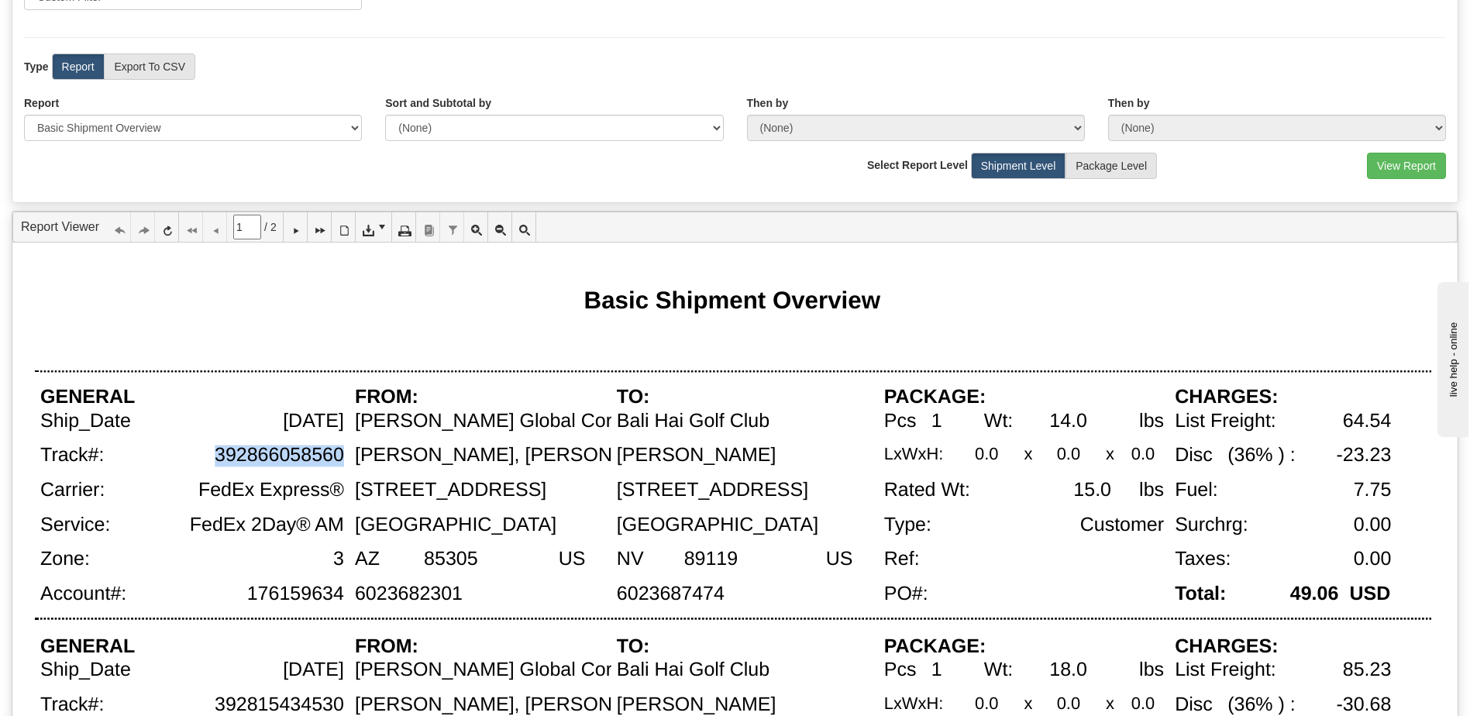
drag, startPoint x: 211, startPoint y: 458, endPoint x: 341, endPoint y: 458, distance: 130.2
click at [341, 458] on div "392866058560" at bounding box center [233, 462] width 232 height 35
copy div "392866058560"
